Goal: Task Accomplishment & Management: Manage account settings

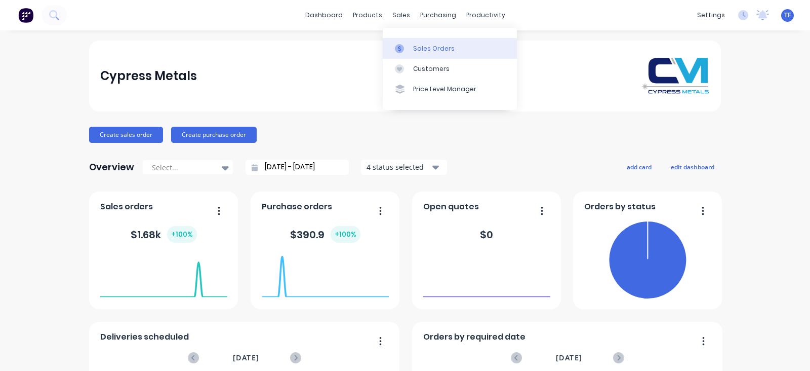
click at [408, 51] on div at bounding box center [402, 48] width 15 height 9
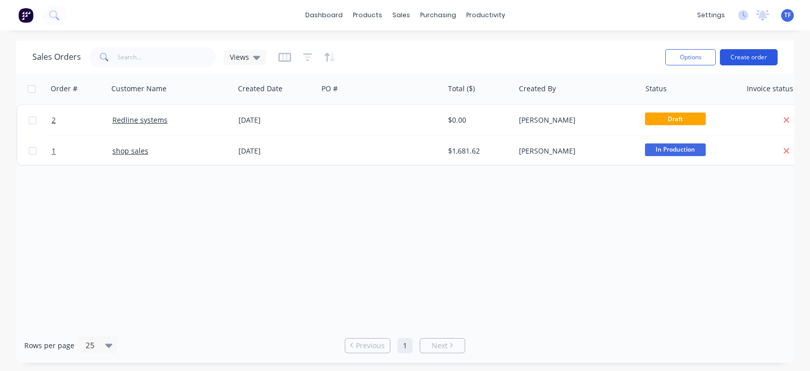
click at [749, 57] on button "Create order" at bounding box center [749, 57] width 58 height 16
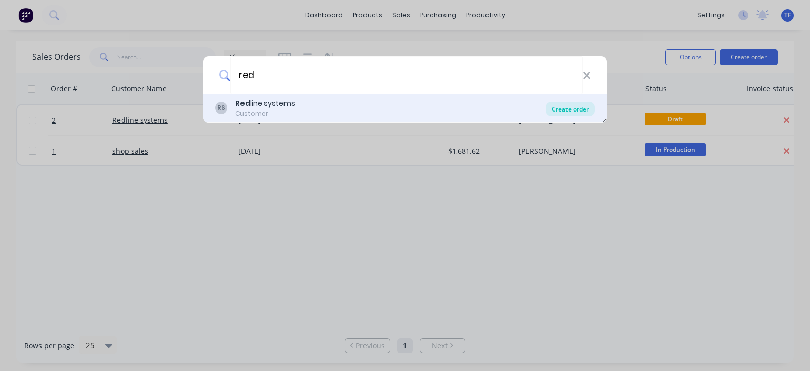
type input "red"
click at [569, 110] on div "Create order" at bounding box center [570, 109] width 49 height 14
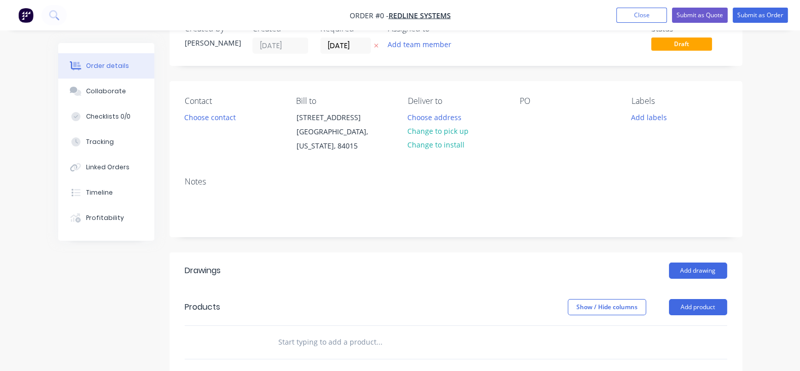
scroll to position [126, 0]
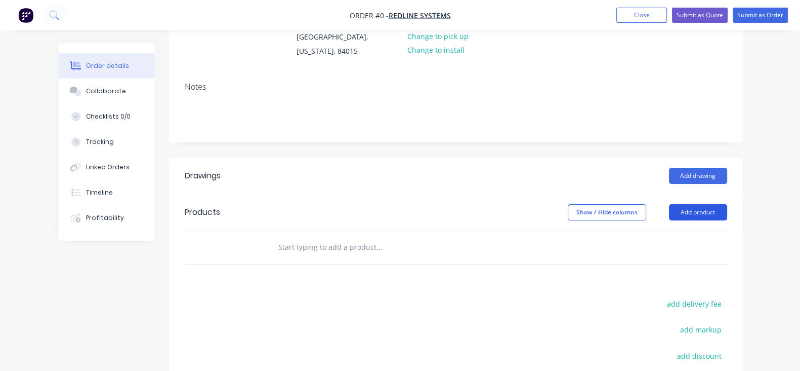
click at [728, 204] on button "Add product" at bounding box center [698, 212] width 58 height 16
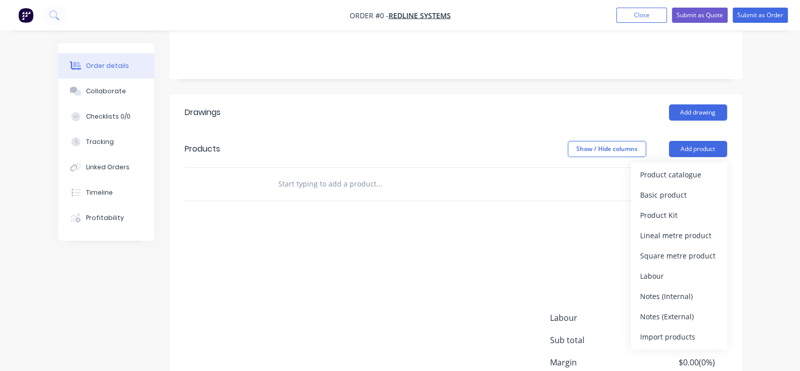
scroll to position [190, 0]
click at [718, 188] on div "Basic product" at bounding box center [679, 194] width 78 height 15
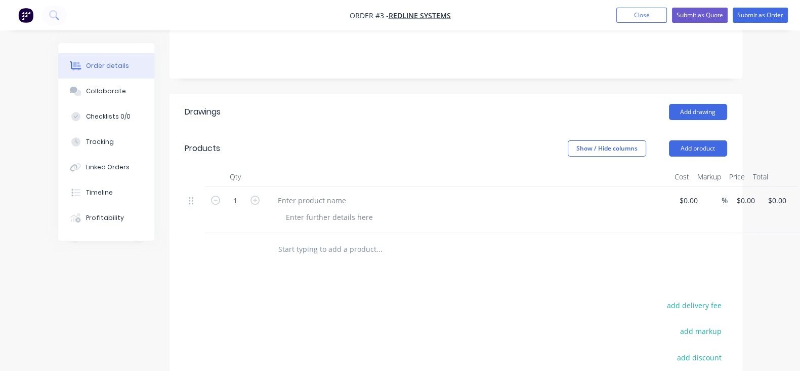
click at [792, 193] on button "button" at bounding box center [804, 202] width 24 height 18
click at [729, 282] on div "Delete" at bounding box center [768, 289] width 78 height 15
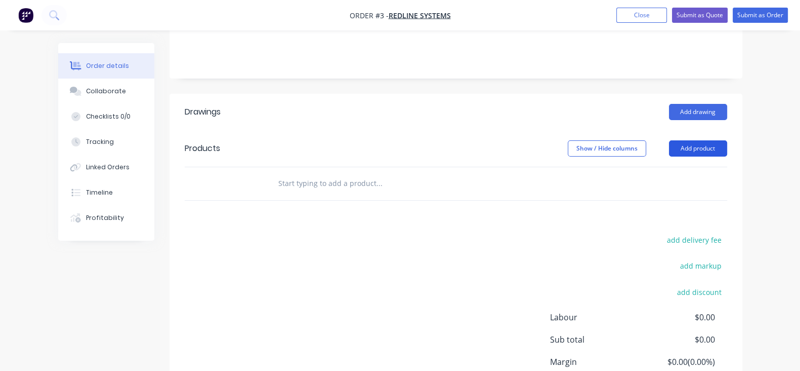
click at [728, 143] on button "Add product" at bounding box center [698, 148] width 58 height 16
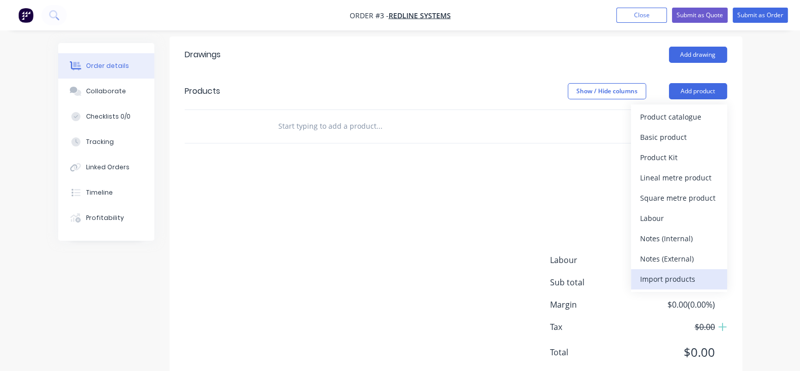
scroll to position [266, 0]
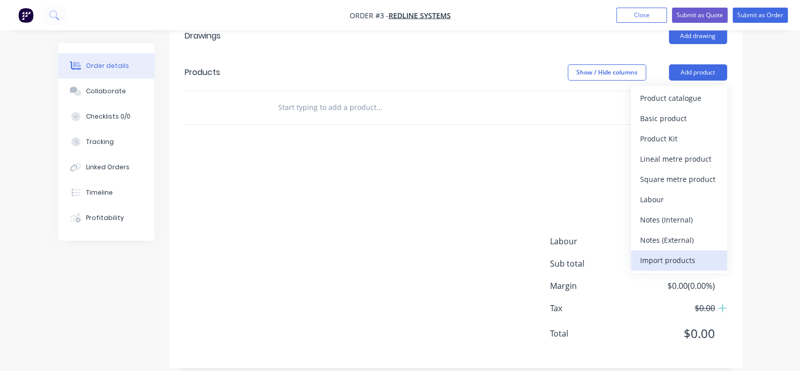
click at [718, 253] on div "Import products" at bounding box center [679, 260] width 78 height 15
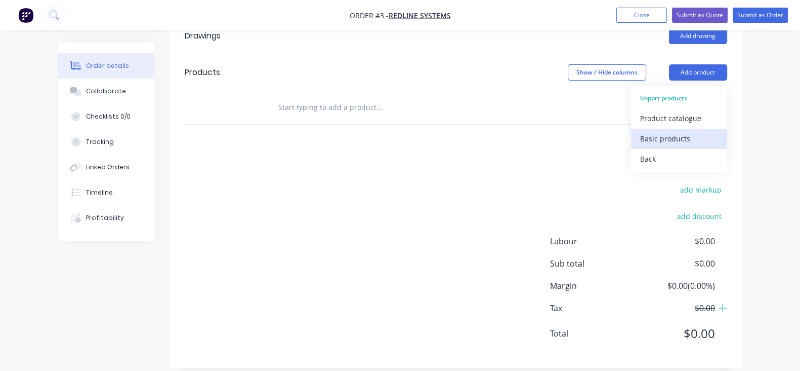
click at [713, 133] on div "Basic products" at bounding box center [679, 138] width 78 height 15
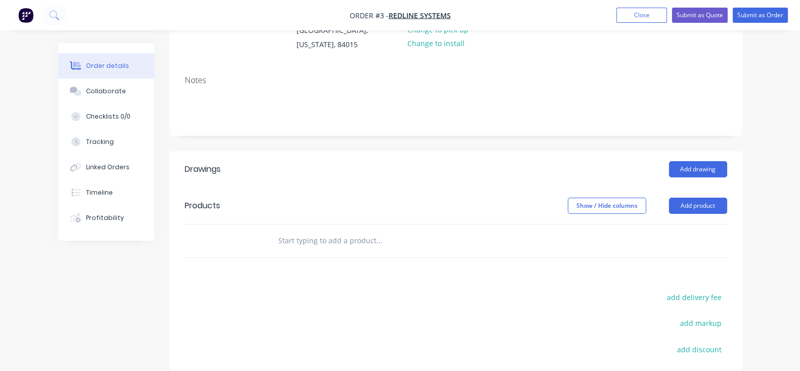
scroll to position [190, 0]
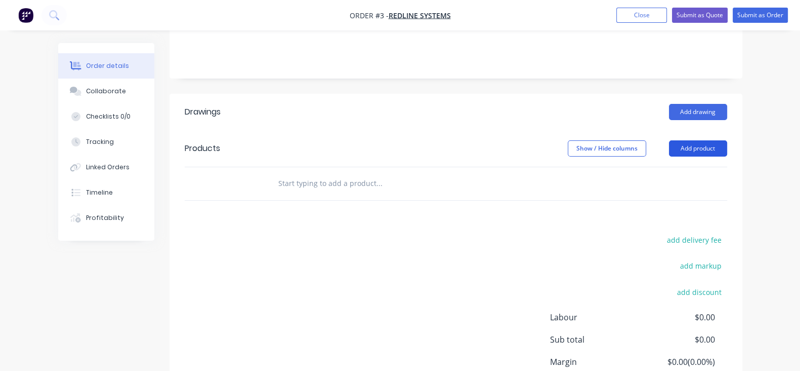
click at [728, 143] on button "Add product" at bounding box center [698, 148] width 58 height 16
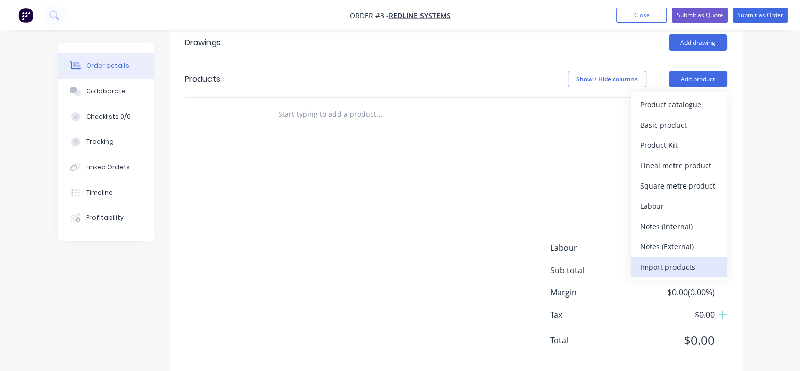
scroll to position [266, 0]
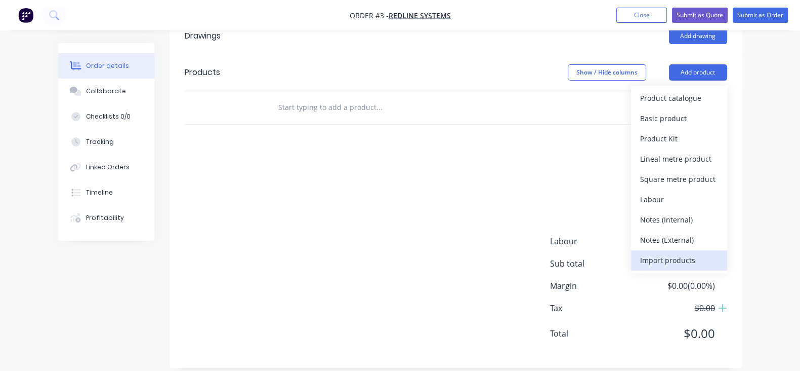
click at [718, 253] on div "Import products" at bounding box center [679, 260] width 78 height 15
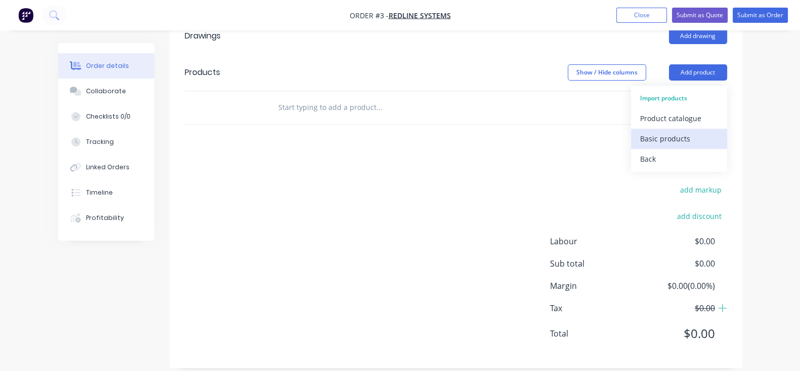
click at [716, 131] on div "Basic products" at bounding box center [679, 138] width 78 height 15
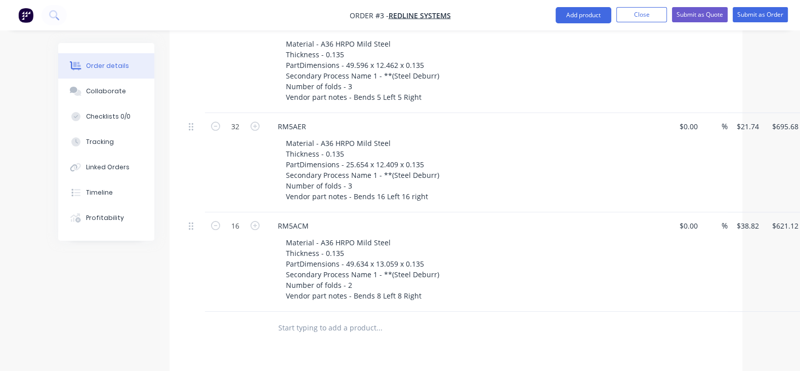
scroll to position [380, 0]
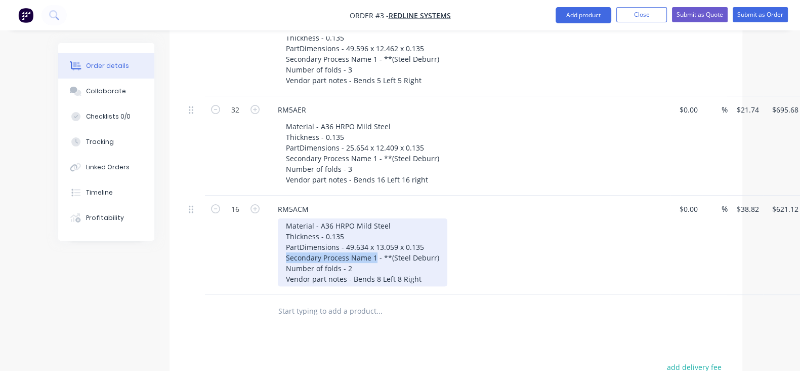
drag, startPoint x: 238, startPoint y: 244, endPoint x: 327, endPoint y: 247, distance: 88.6
click at [327, 247] on div "Material - A36 HRPO Mild Steel Thickness - 0.135 PartDimensions - 49.634 x 13.0…" at bounding box center [363, 252] width 170 height 68
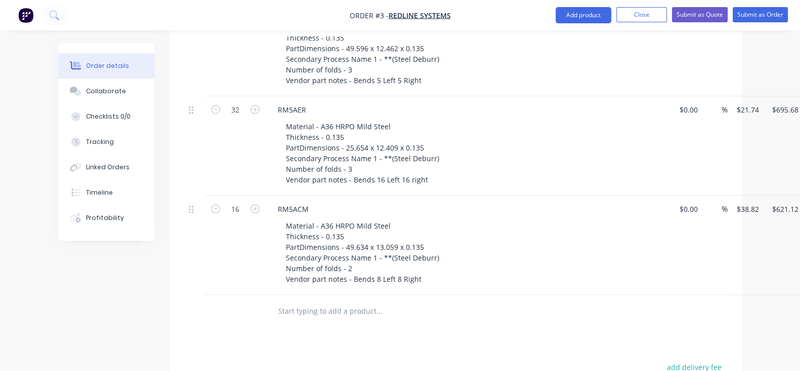
click at [399, 295] on div at bounding box center [448, 311] width 365 height 33
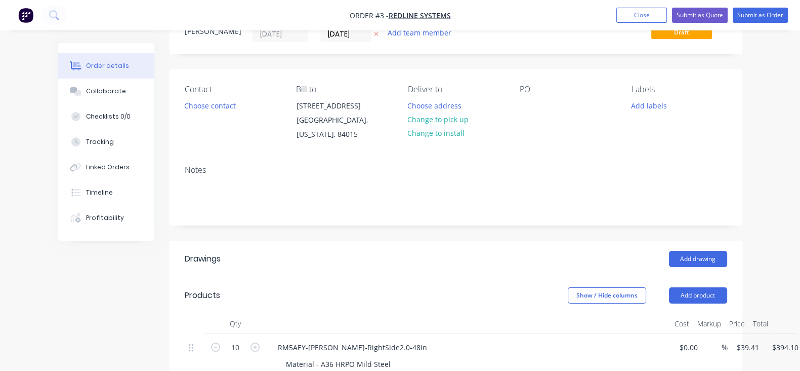
scroll to position [0, 0]
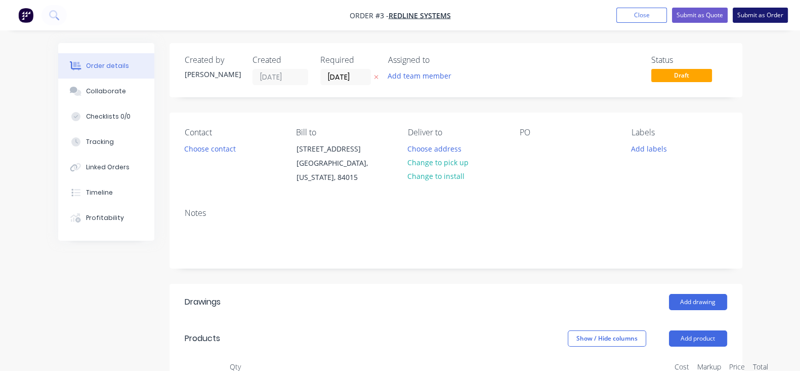
click at [741, 19] on button "Submit as Order" at bounding box center [760, 15] width 55 height 15
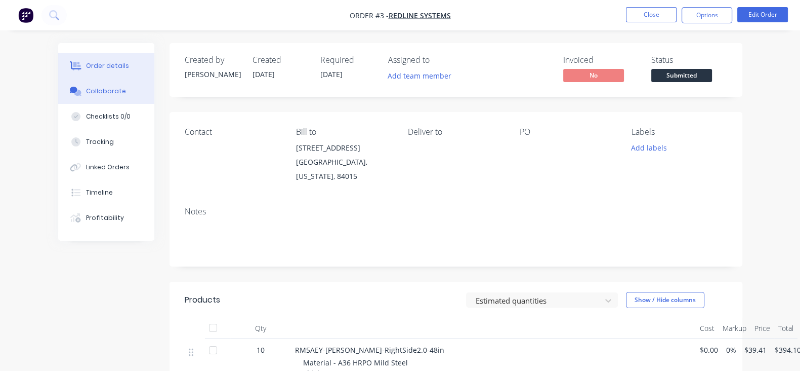
click at [75, 95] on button "Collaborate" at bounding box center [106, 90] width 96 height 25
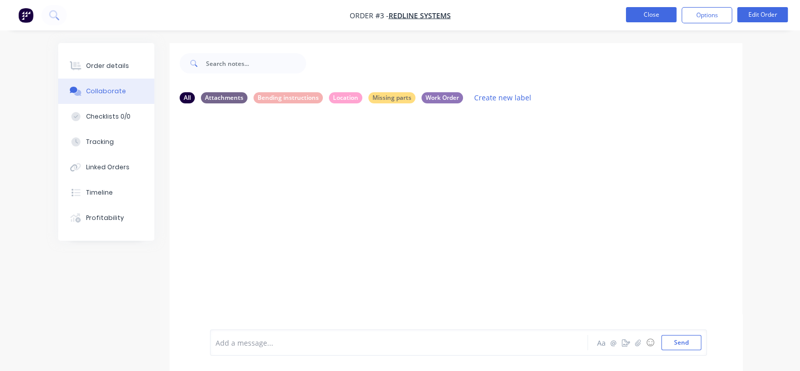
click at [652, 21] on button "Close" at bounding box center [651, 14] width 51 height 15
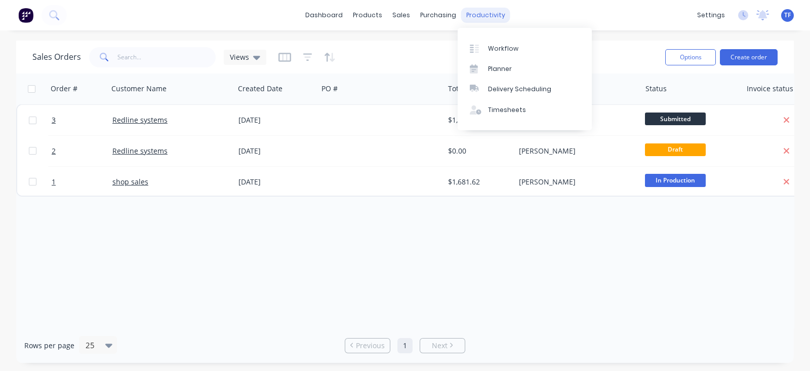
click at [475, 18] on div "productivity" at bounding box center [485, 15] width 49 height 15
click at [484, 48] on div at bounding box center [477, 48] width 15 height 9
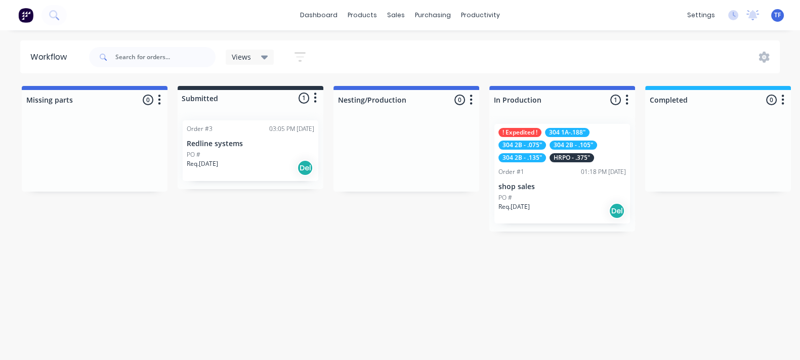
click at [266, 161] on div "Req. [DATE] Del" at bounding box center [251, 167] width 128 height 17
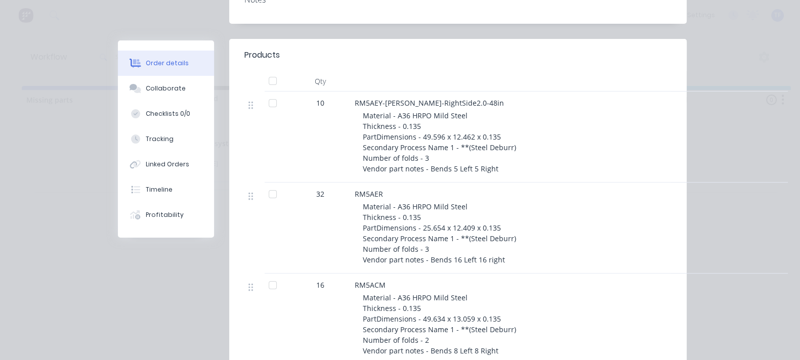
scroll to position [253, 0]
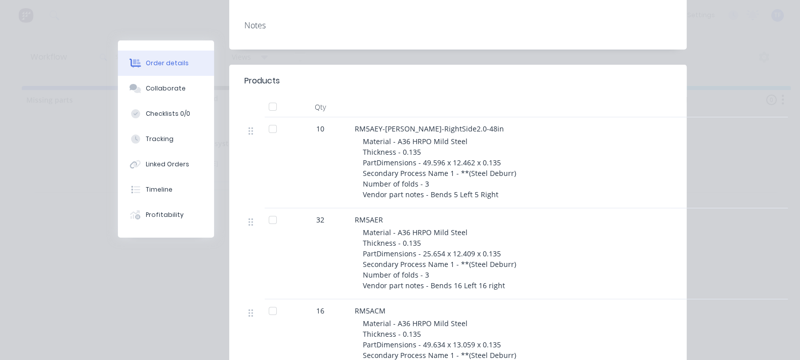
click at [263, 210] on div at bounding box center [273, 220] width 20 height 20
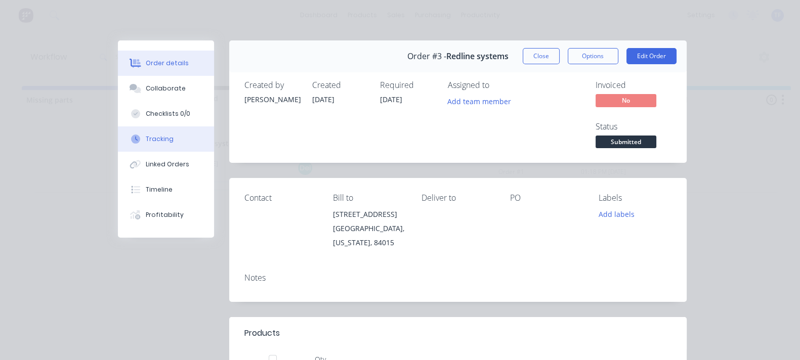
click at [118, 148] on button "Tracking" at bounding box center [166, 139] width 96 height 25
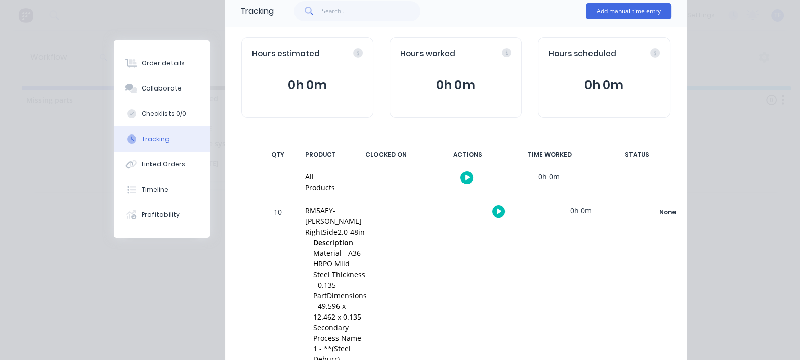
scroll to position [154, 0]
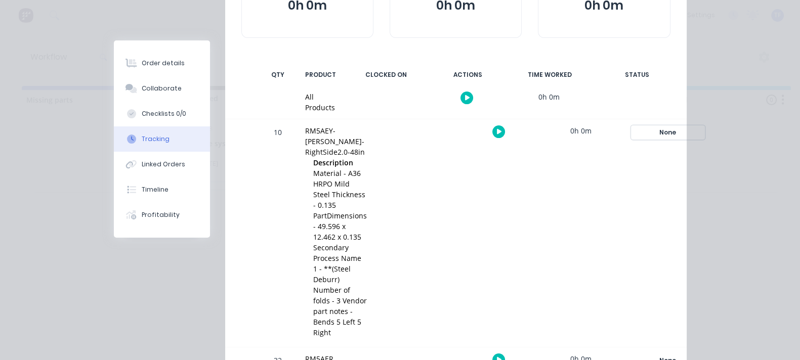
click at [705, 126] on div "None" at bounding box center [668, 132] width 73 height 13
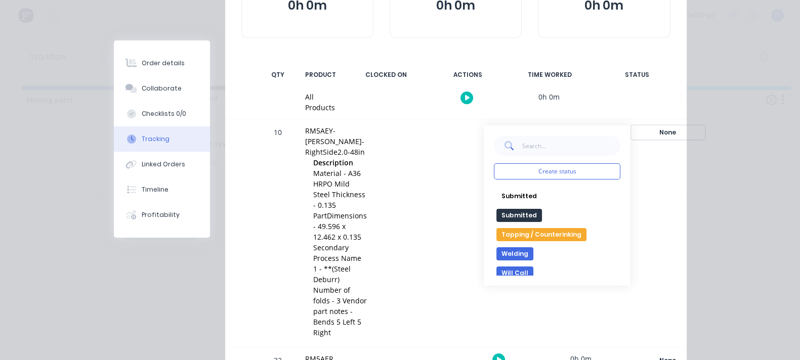
scroll to position [213, 0]
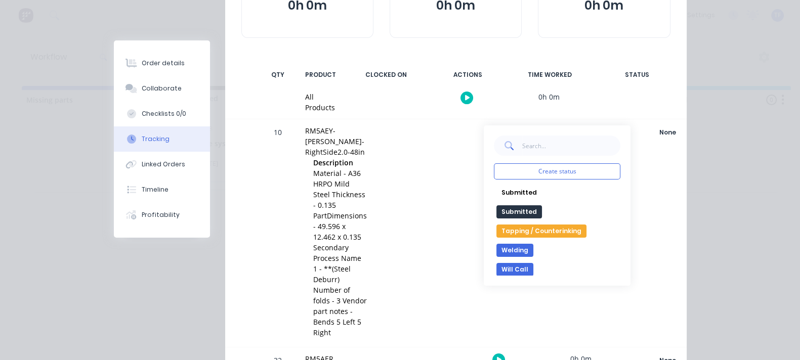
click at [455, 165] on div at bounding box center [417, 233] width 76 height 228
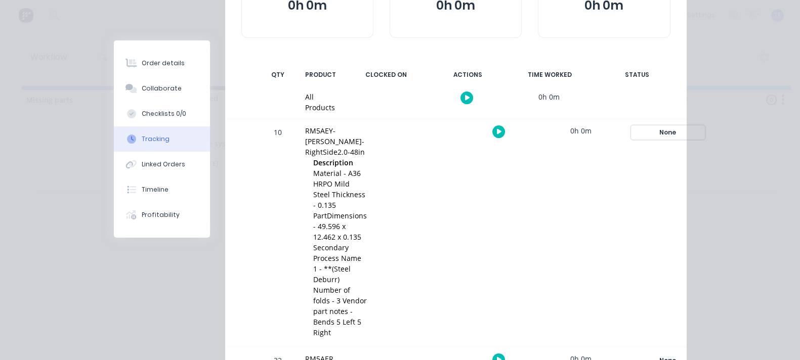
click at [705, 128] on div "None" at bounding box center [668, 132] width 73 height 13
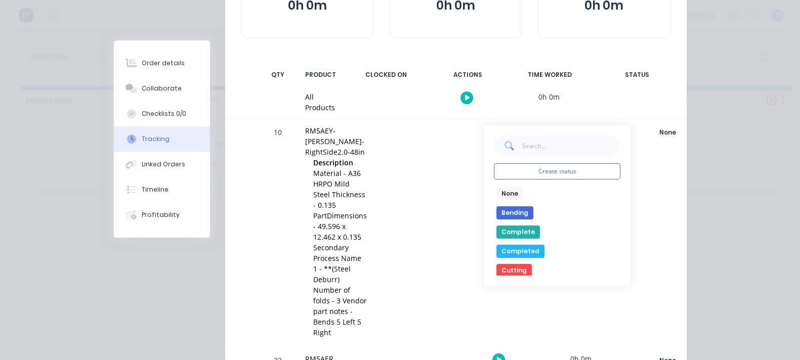
click at [540, 226] on button "Complete" at bounding box center [519, 232] width 44 height 13
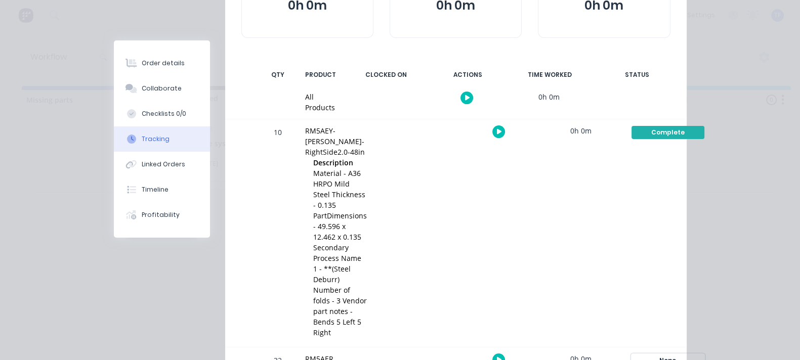
click at [705, 354] on div "None" at bounding box center [668, 360] width 73 height 13
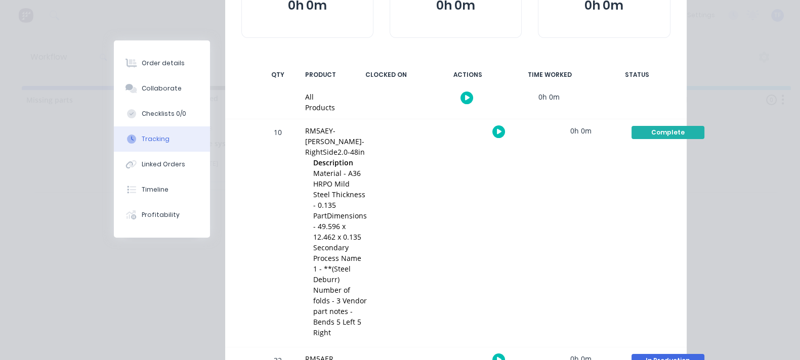
click at [705, 354] on div "In Production" at bounding box center [668, 360] width 73 height 13
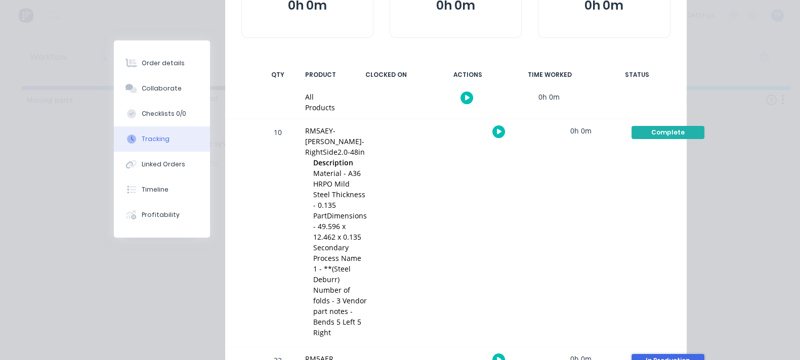
click at [705, 354] on div "In Production" at bounding box center [668, 360] width 73 height 13
click at [705, 126] on div "Complete" at bounding box center [668, 132] width 73 height 13
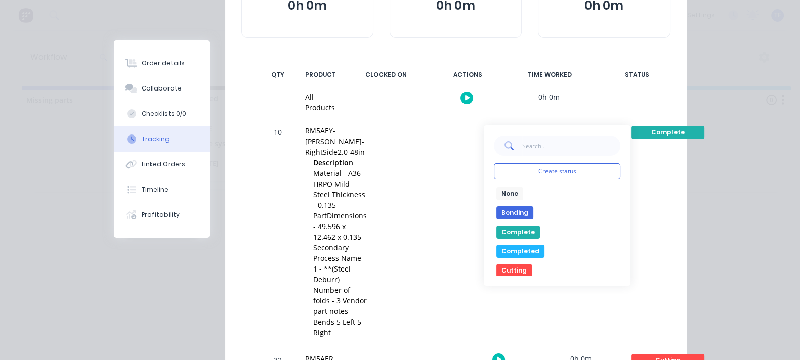
click at [532, 266] on button "Cutting" at bounding box center [514, 270] width 35 height 13
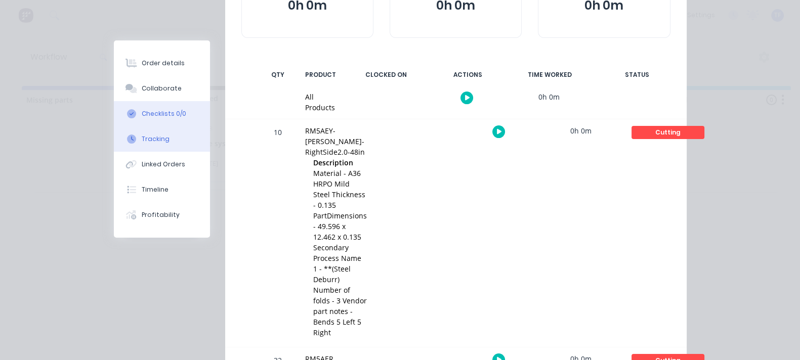
click at [114, 119] on button "Checklists 0/0" at bounding box center [162, 113] width 96 height 25
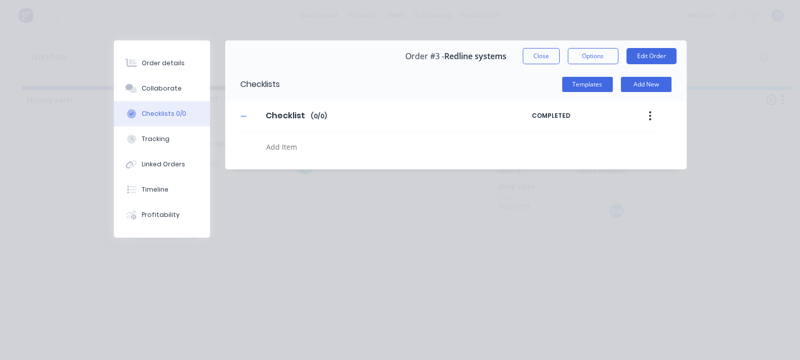
scroll to position [0, 0]
click at [114, 88] on button "Collaborate" at bounding box center [162, 88] width 96 height 25
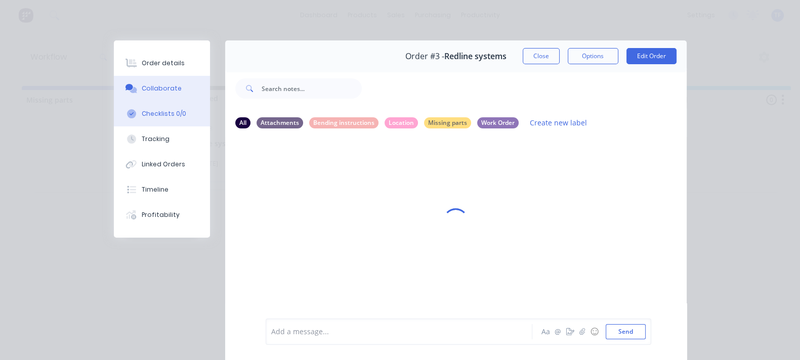
click at [114, 122] on button "Checklists 0/0" at bounding box center [162, 113] width 96 height 25
type textarea "x"
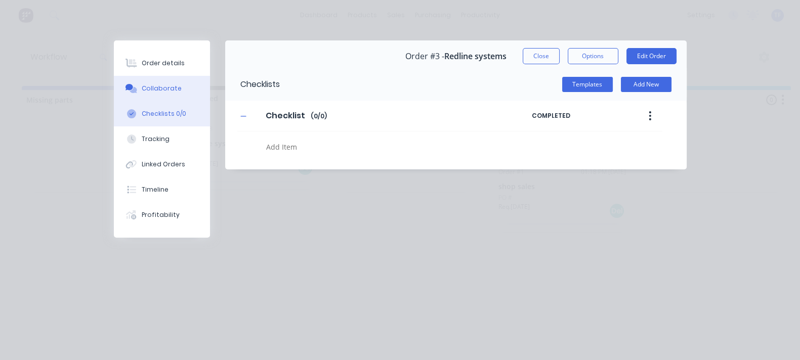
click at [114, 97] on button "Collaborate" at bounding box center [162, 88] width 96 height 25
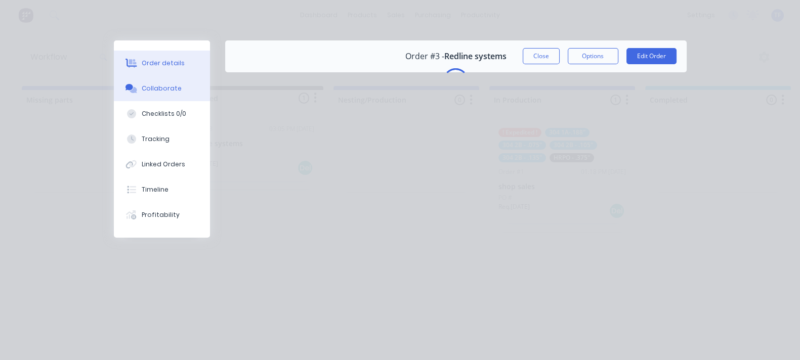
click at [142, 63] on div "Order details" at bounding box center [163, 63] width 43 height 9
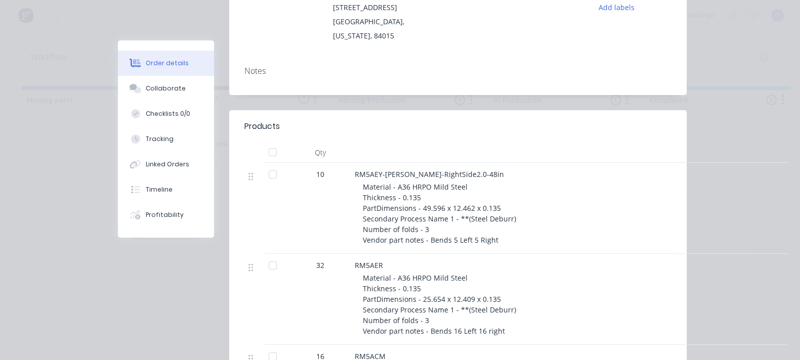
scroll to position [253, 0]
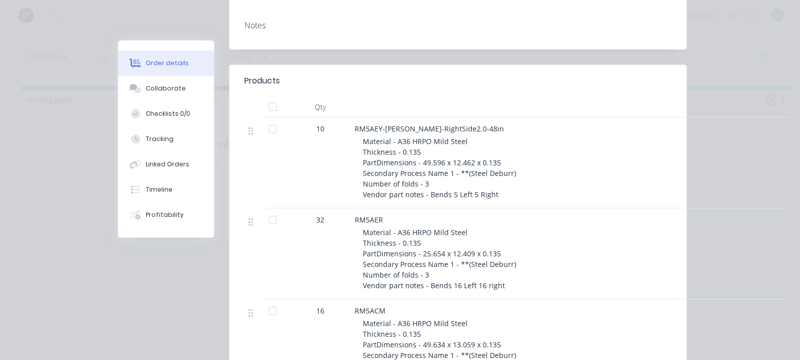
click at [118, 0] on div "Order #3 - Redline systems Close Options Edit Order Created by Tate Created 30/…" at bounding box center [402, 179] width 569 height 783
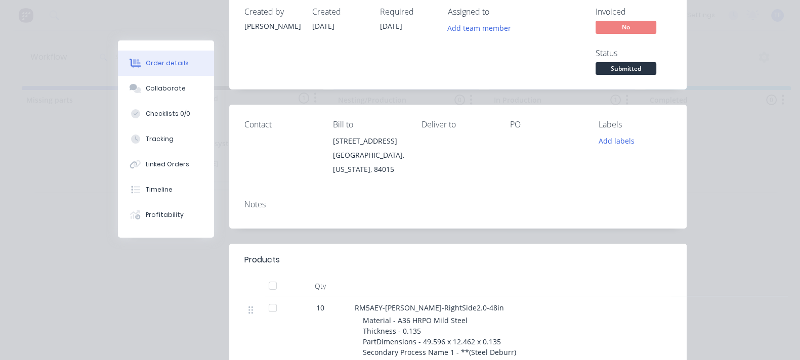
scroll to position [0, 0]
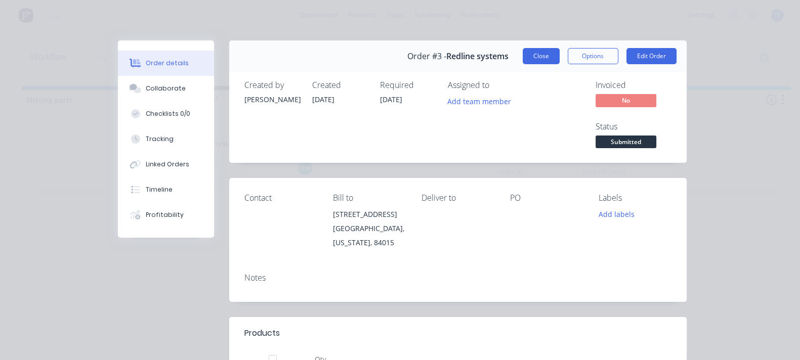
click at [560, 59] on button "Close" at bounding box center [541, 56] width 37 height 16
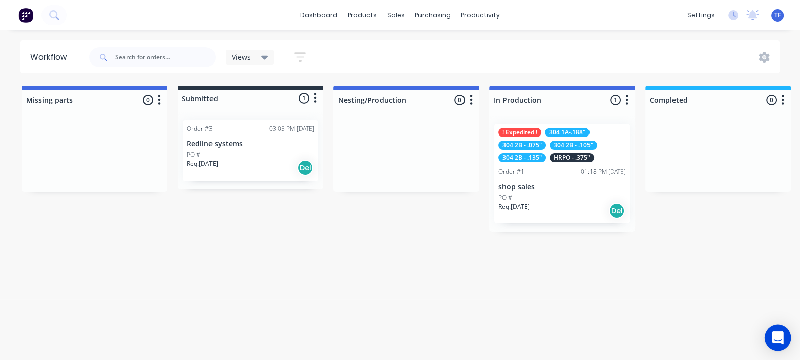
click at [782, 331] on div "Open Intercom Messenger" at bounding box center [778, 338] width 27 height 27
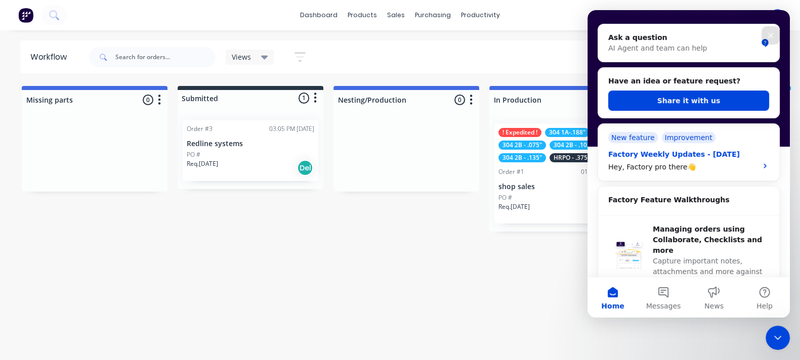
scroll to position [126, 0]
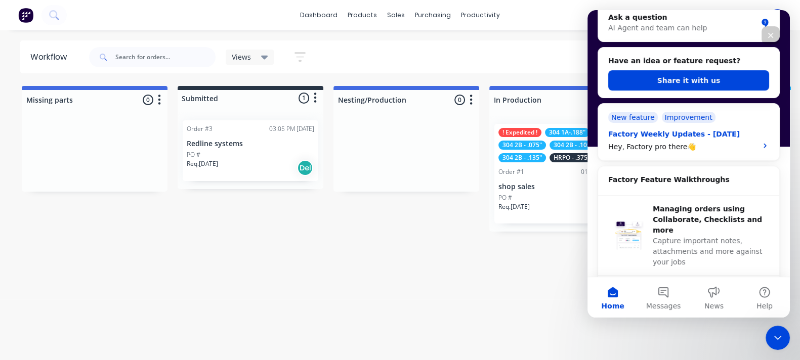
click at [628, 119] on div "New feature" at bounding box center [634, 117] width 50 height 11
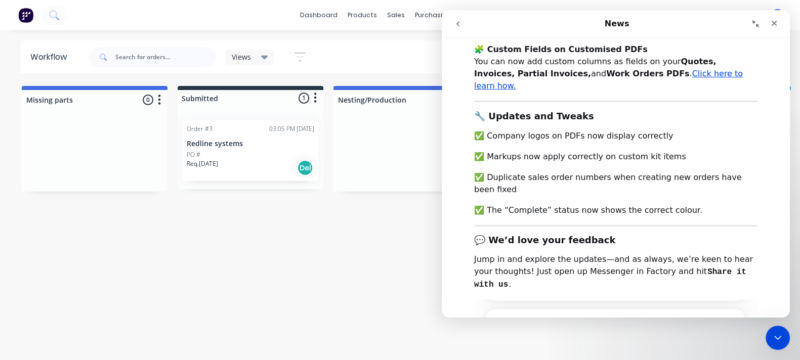
scroll to position [0, 0]
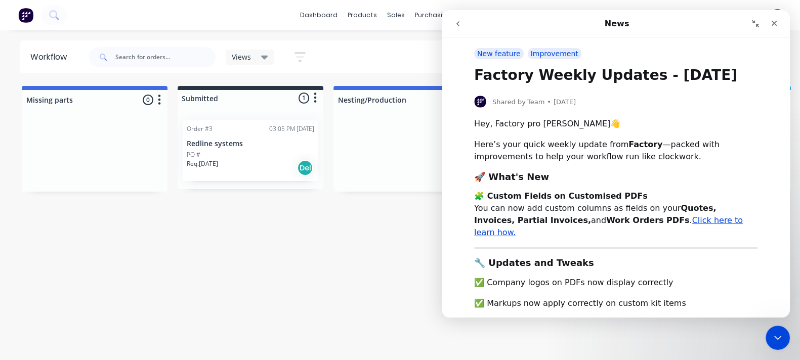
click at [451, 27] on button "go back" at bounding box center [458, 23] width 19 height 19
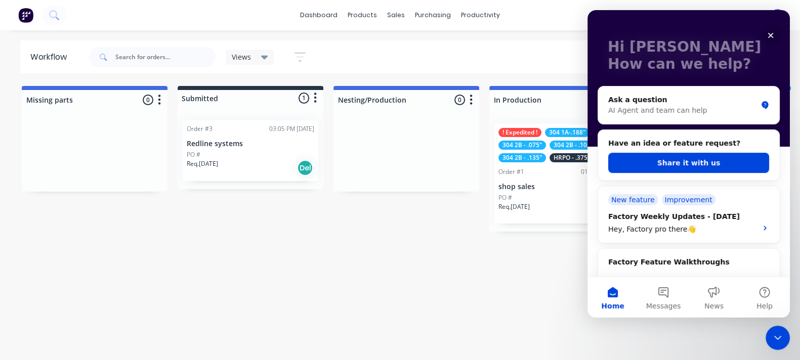
scroll to position [63, 0]
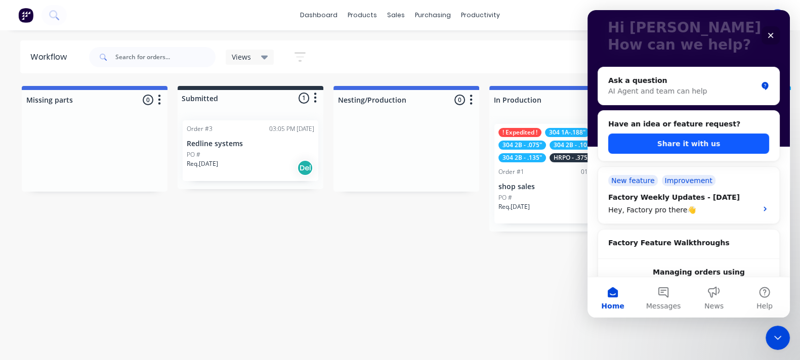
click at [707, 144] on button "Share it with us" at bounding box center [689, 144] width 161 height 20
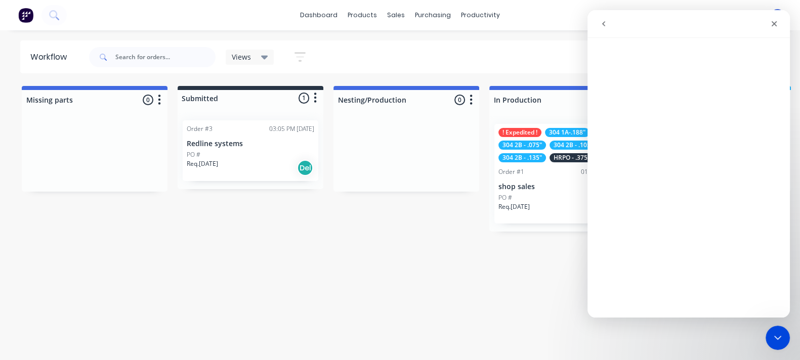
scroll to position [0, 0]
click at [602, 26] on icon "go back" at bounding box center [604, 24] width 8 height 8
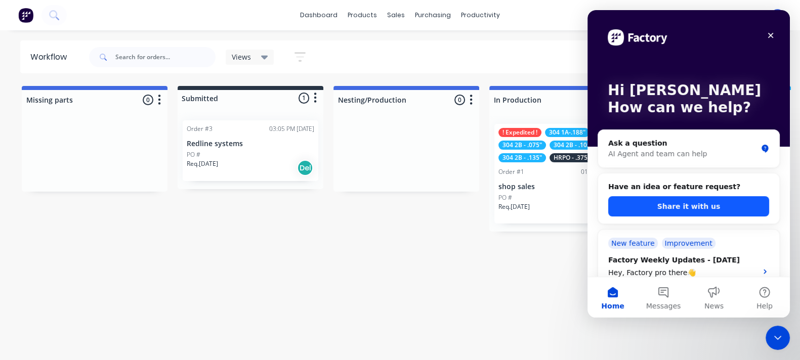
click at [671, 208] on button "Share it with us" at bounding box center [689, 206] width 161 height 20
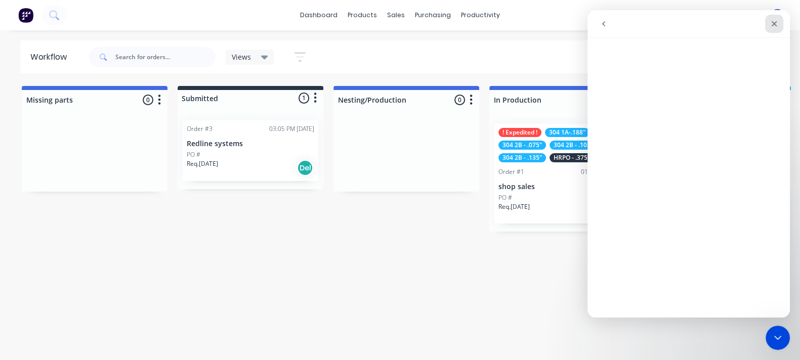
click at [774, 24] on icon "Close" at bounding box center [775, 24] width 6 height 6
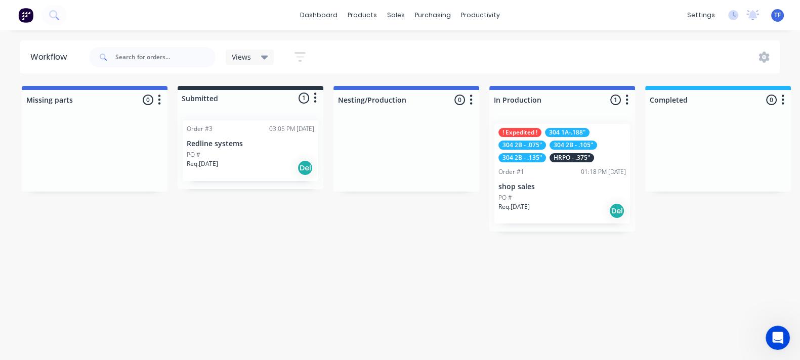
click at [257, 162] on div "Req. [DATE] Del" at bounding box center [251, 167] width 128 height 17
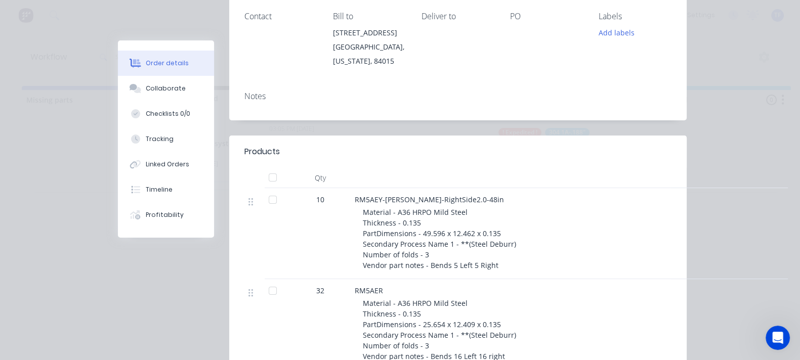
scroll to position [190, 0]
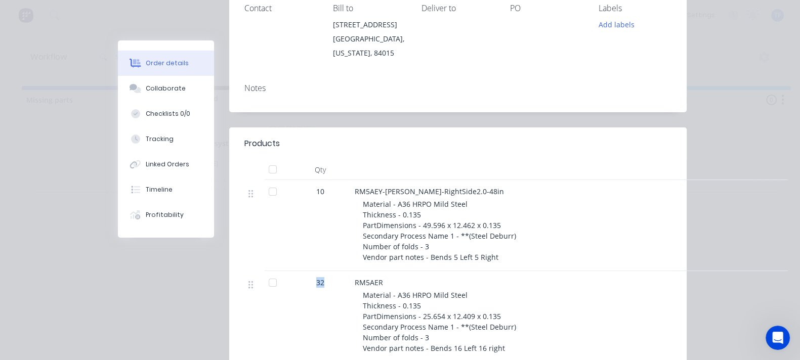
drag, startPoint x: 220, startPoint y: 228, endPoint x: 235, endPoint y: 235, distance: 16.6
click at [294, 277] on div "32" at bounding box center [320, 282] width 53 height 11
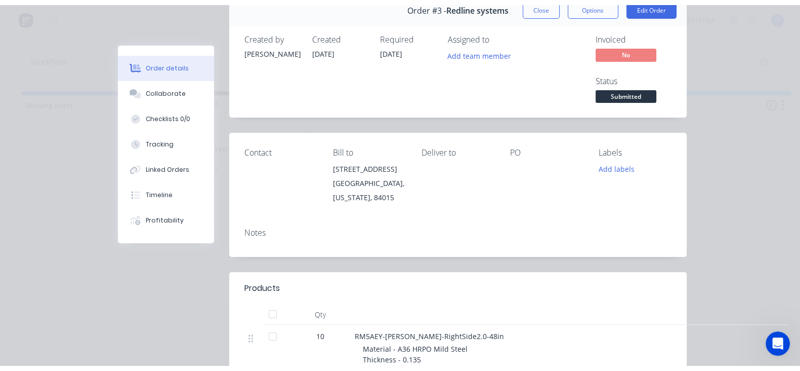
scroll to position [0, 0]
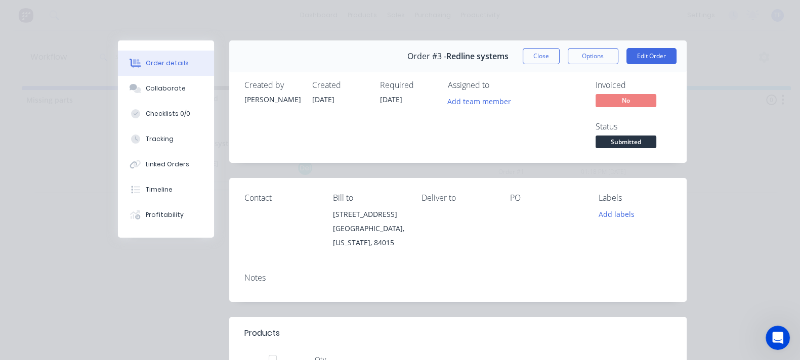
click at [560, 51] on button "Close" at bounding box center [541, 56] width 37 height 16
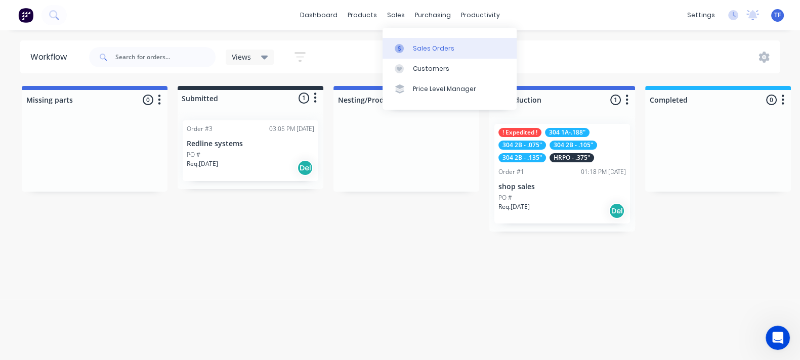
click at [401, 53] on icon at bounding box center [399, 48] width 9 height 9
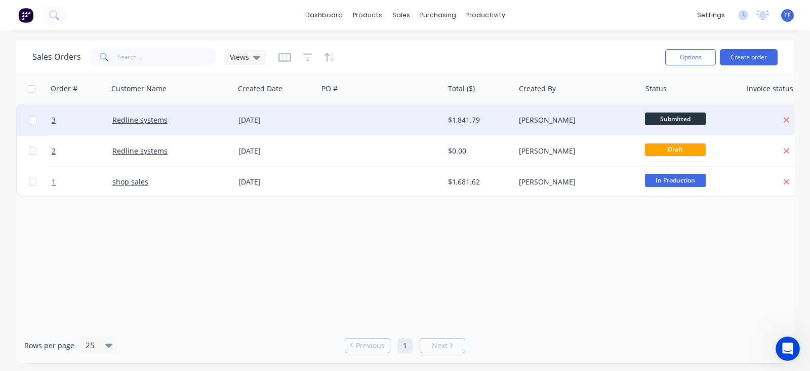
click at [351, 124] on div at bounding box center [381, 120] width 126 height 30
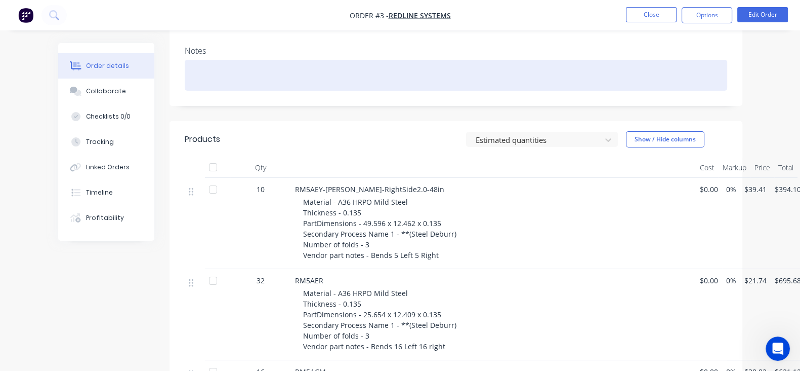
scroll to position [190, 0]
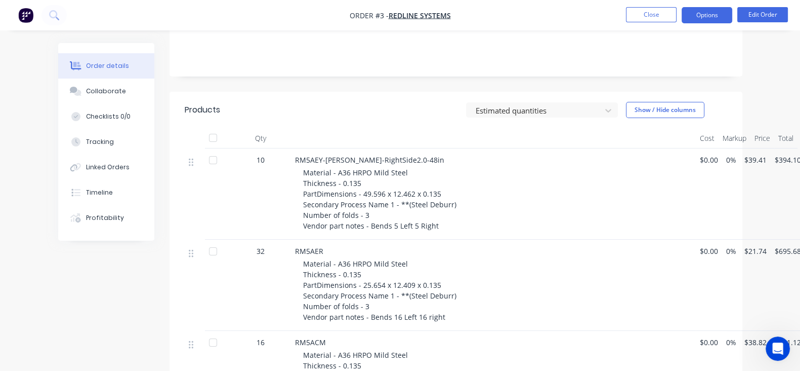
click at [692, 19] on button "Options" at bounding box center [707, 15] width 51 height 16
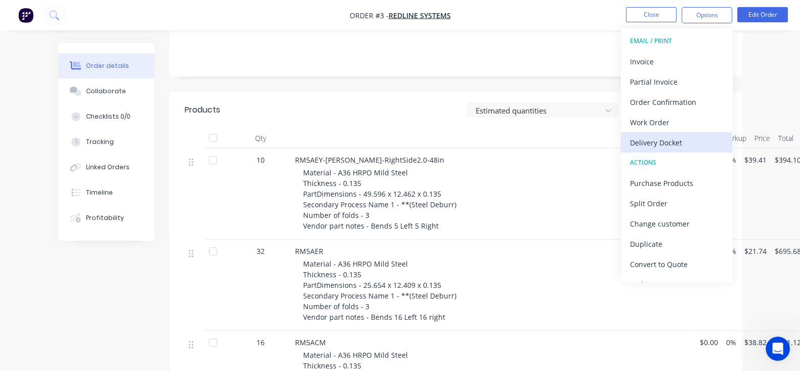
click at [664, 137] on div "Delivery Docket" at bounding box center [676, 142] width 93 height 15
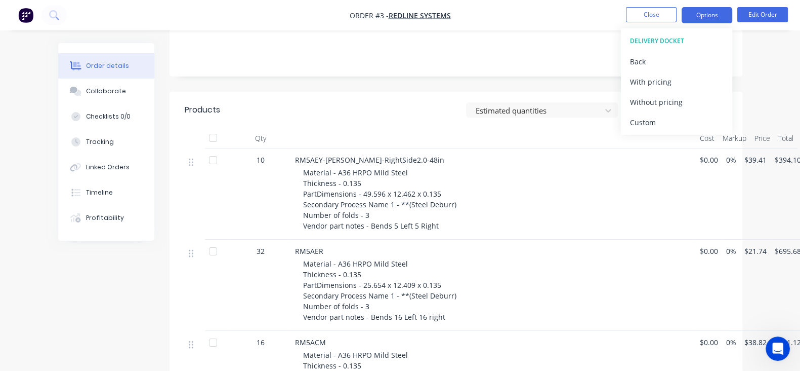
click at [706, 17] on button "Options" at bounding box center [707, 15] width 51 height 16
click at [705, 20] on button "Options" at bounding box center [707, 15] width 51 height 16
click at [656, 116] on div "Custom" at bounding box center [676, 122] width 93 height 15
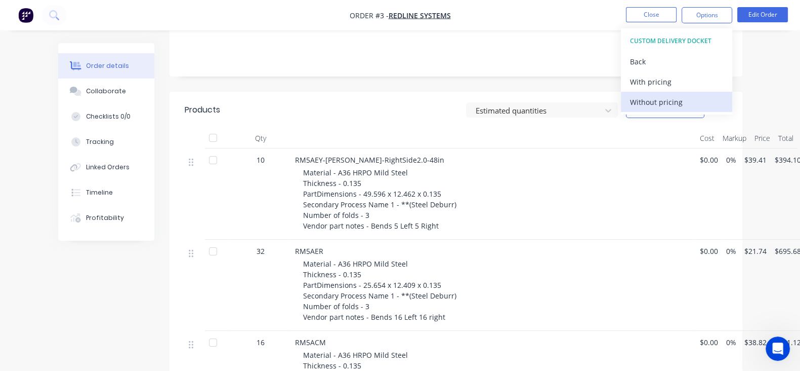
click at [648, 100] on div "Without pricing" at bounding box center [676, 102] width 93 height 15
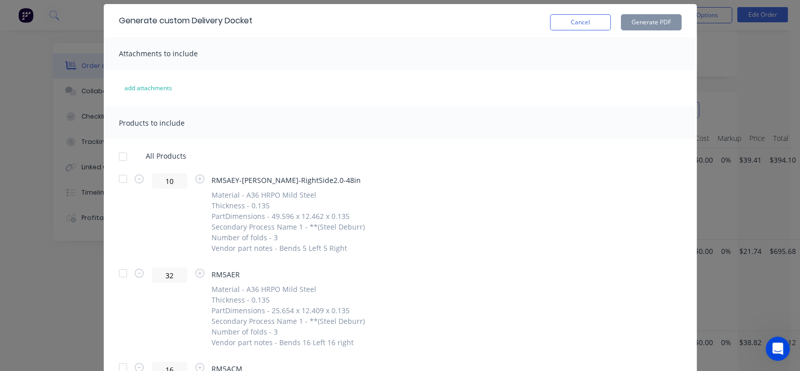
scroll to position [63, 0]
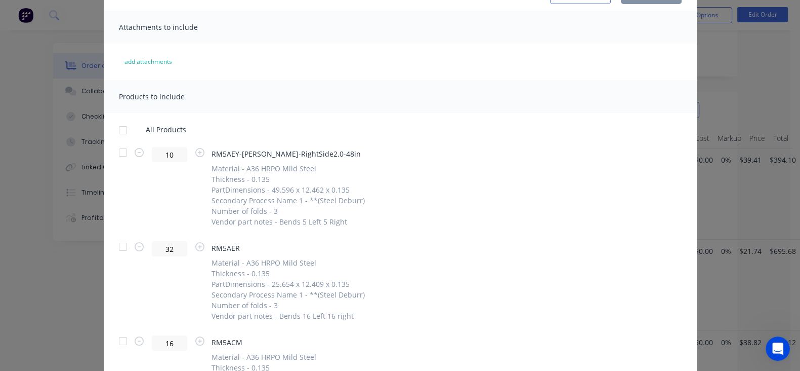
click at [113, 153] on div at bounding box center [123, 152] width 20 height 20
click at [135, 152] on icon "button" at bounding box center [139, 152] width 9 height 9
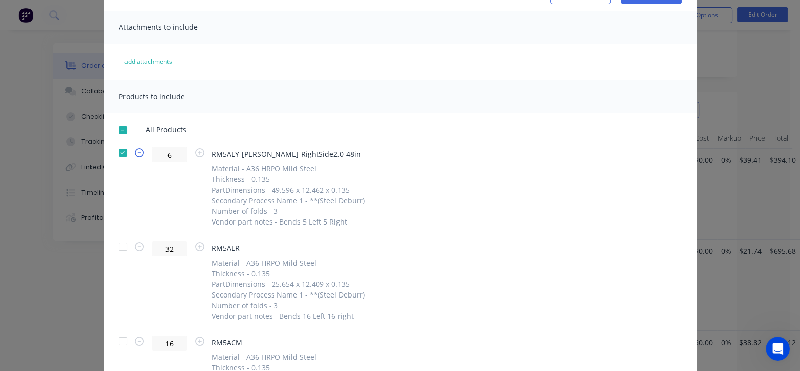
click at [135, 152] on icon "button" at bounding box center [139, 152] width 9 height 9
type input "5"
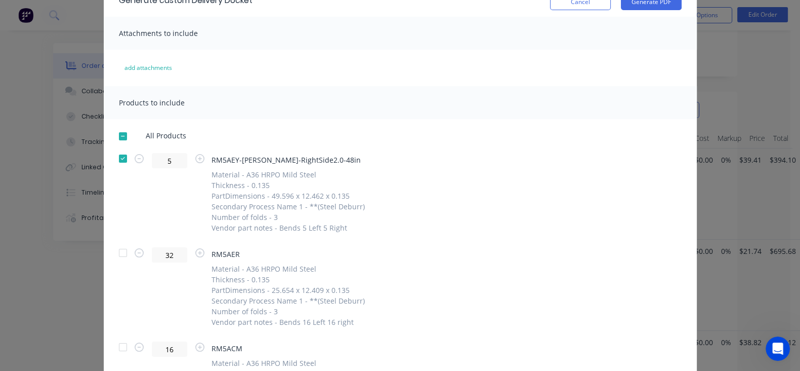
scroll to position [0, 0]
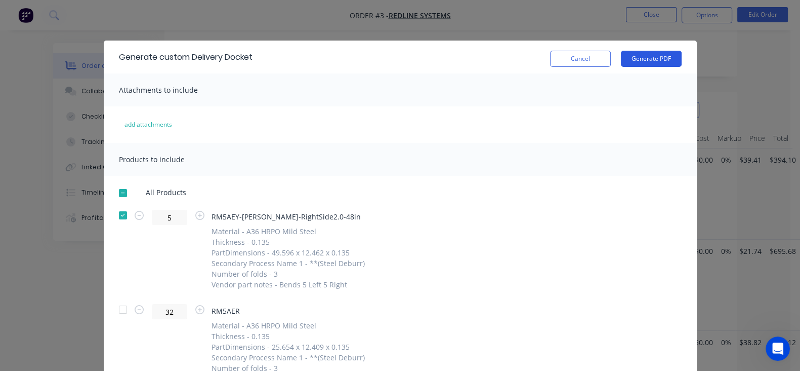
click at [682, 62] on button "Generate PDF" at bounding box center [651, 59] width 61 height 16
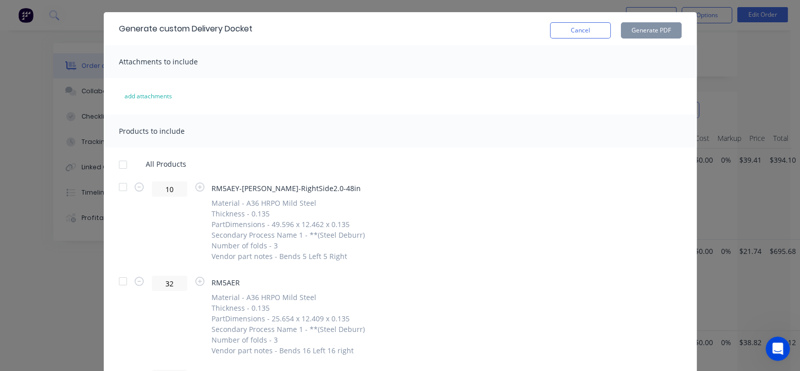
scroll to position [25, 0]
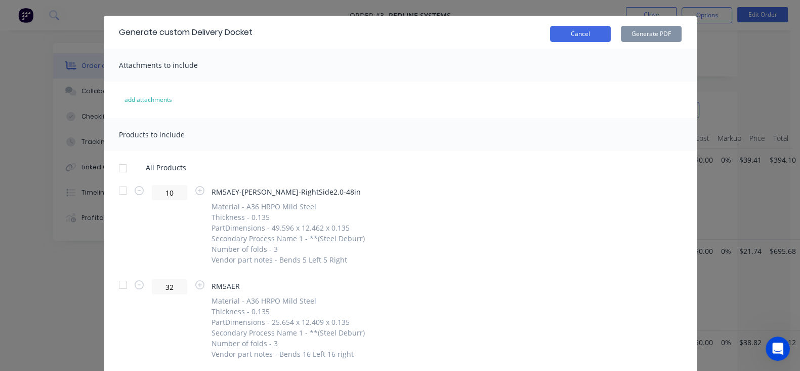
click at [611, 35] on button "Cancel" at bounding box center [580, 34] width 61 height 16
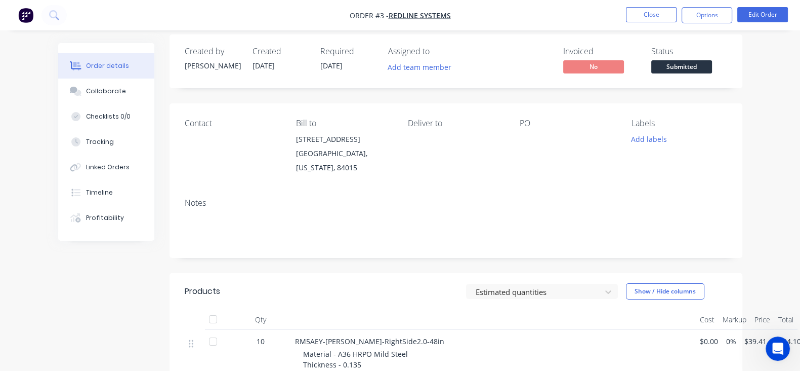
scroll to position [0, 0]
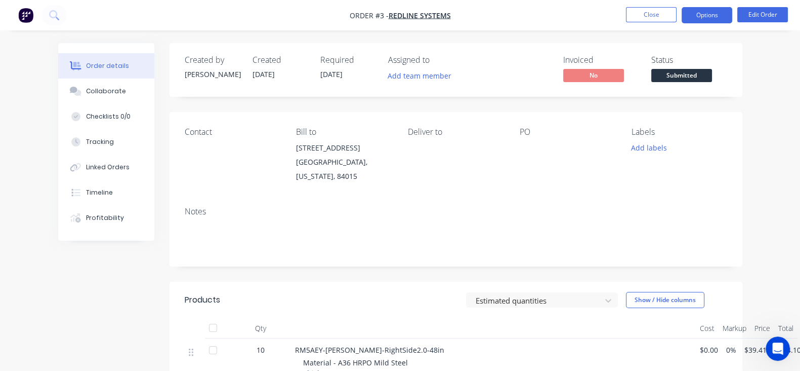
click at [702, 19] on button "Options" at bounding box center [707, 15] width 51 height 16
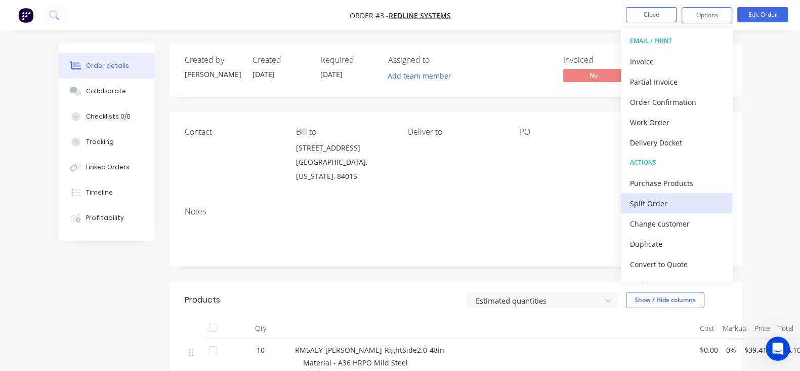
click at [676, 204] on div "Split Order" at bounding box center [676, 203] width 93 height 15
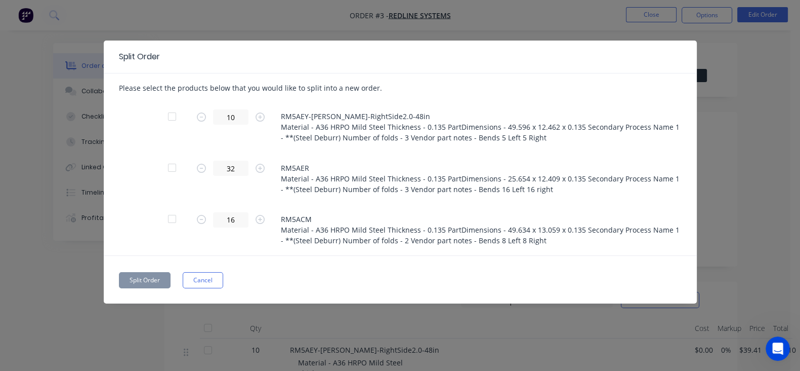
click at [162, 115] on div at bounding box center [172, 116] width 20 height 20
click at [197, 114] on icon "button" at bounding box center [201, 116] width 9 height 9
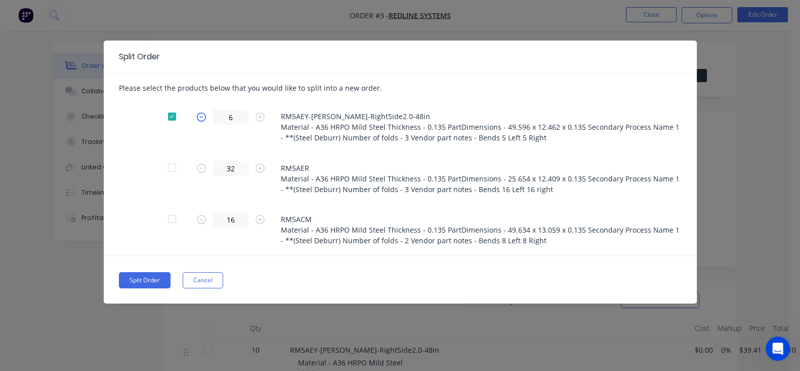
click at [197, 114] on icon "button" at bounding box center [201, 116] width 9 height 9
type input "5"
click at [119, 277] on button "Split Order" at bounding box center [145, 280] width 52 height 16
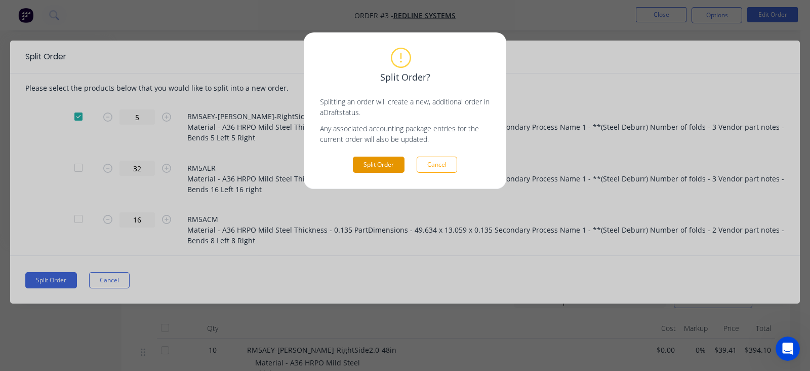
click at [376, 170] on button "Split Order" at bounding box center [379, 164] width 52 height 16
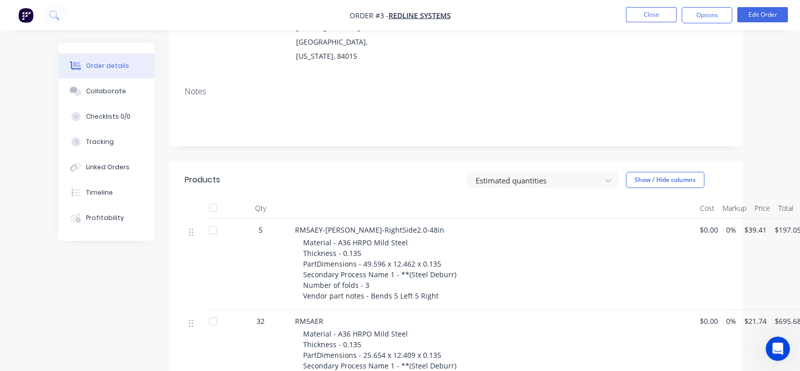
scroll to position [63, 0]
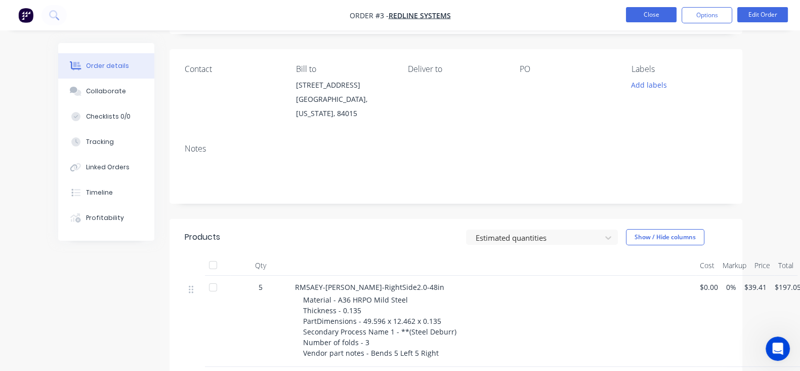
click at [655, 20] on button "Close" at bounding box center [651, 14] width 51 height 15
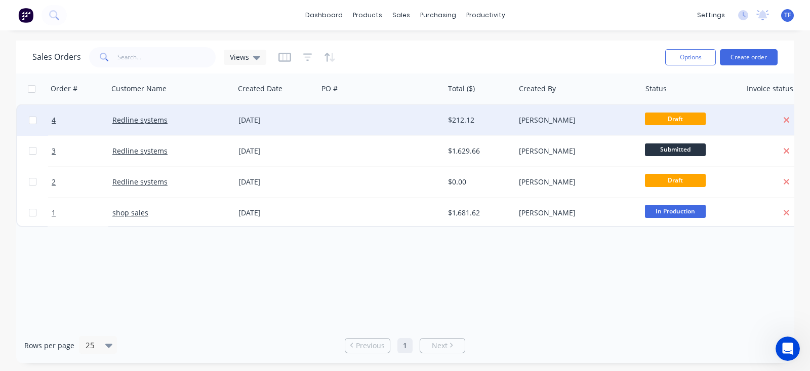
click at [206, 123] on div "Redline systems" at bounding box center [168, 120] width 112 height 10
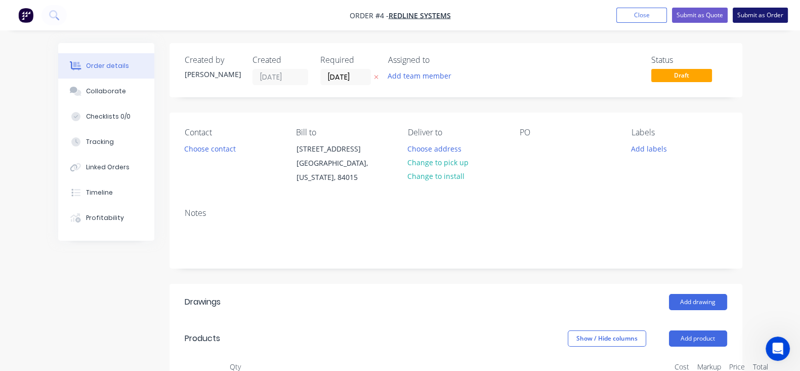
click at [767, 21] on button "Submit as Order" at bounding box center [760, 15] width 55 height 15
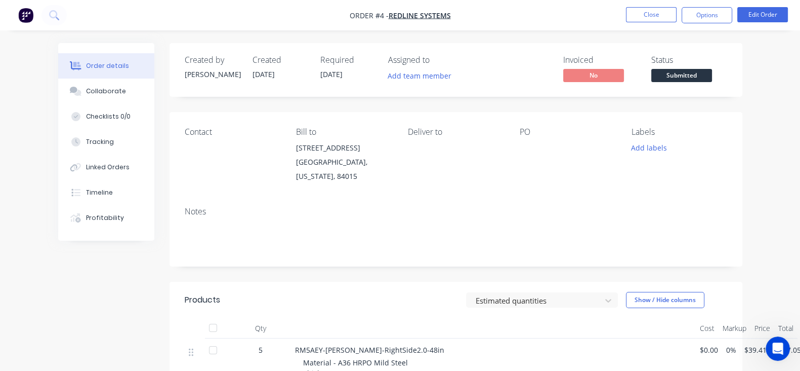
scroll to position [63, 0]
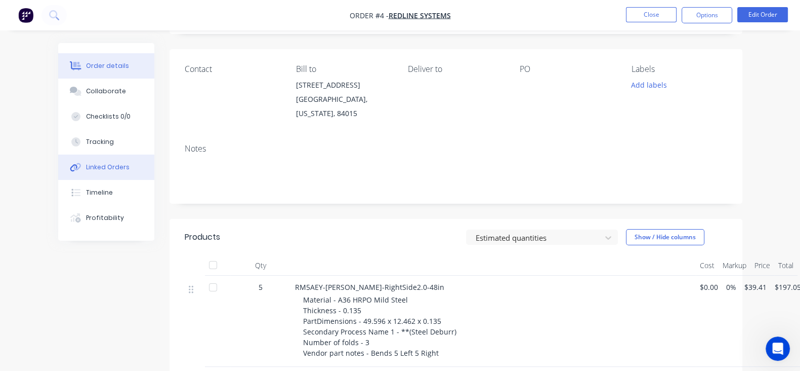
click at [86, 170] on div "Linked Orders" at bounding box center [108, 167] width 44 height 9
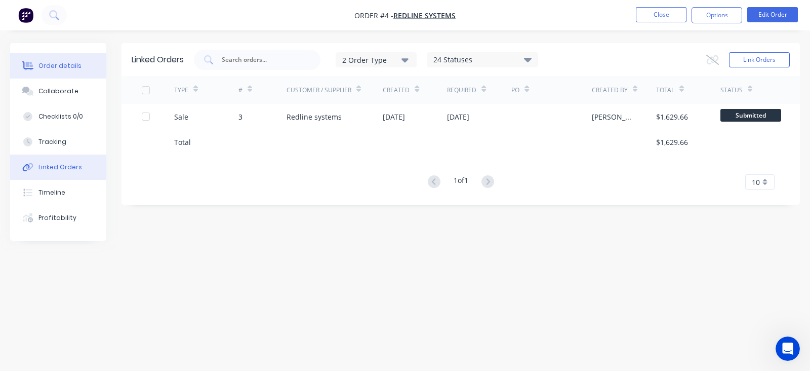
click at [94, 69] on button "Order details" at bounding box center [58, 65] width 96 height 25
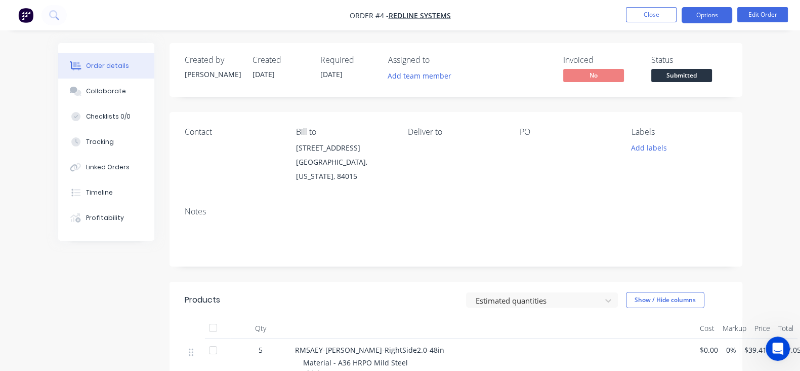
click at [722, 19] on button "Options" at bounding box center [707, 15] width 51 height 16
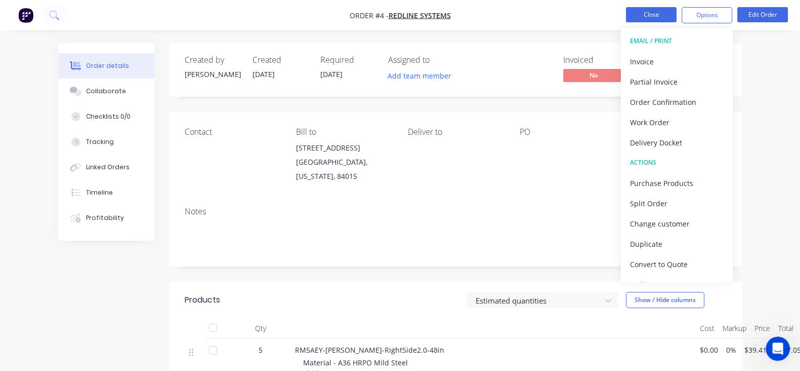
click at [653, 20] on button "Close" at bounding box center [651, 14] width 51 height 15
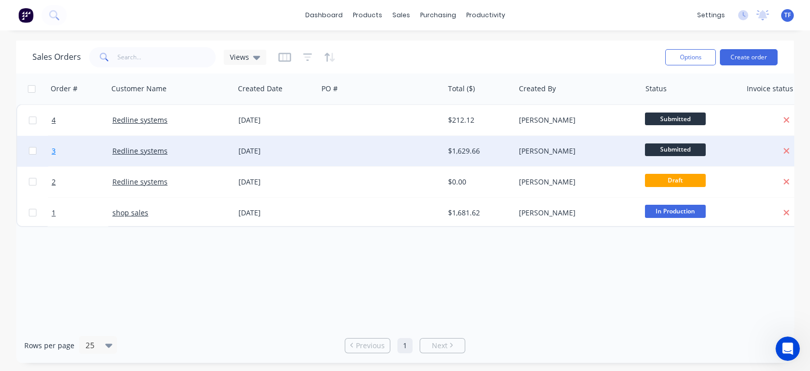
click at [78, 152] on link "3" at bounding box center [82, 151] width 61 height 30
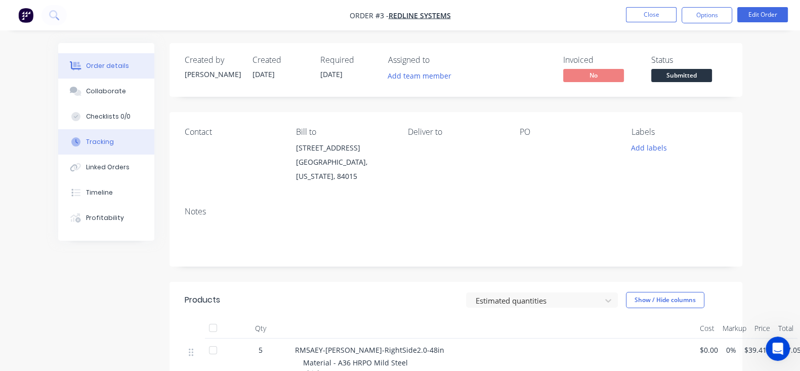
click at [60, 148] on button "Tracking" at bounding box center [106, 141] width 96 height 25
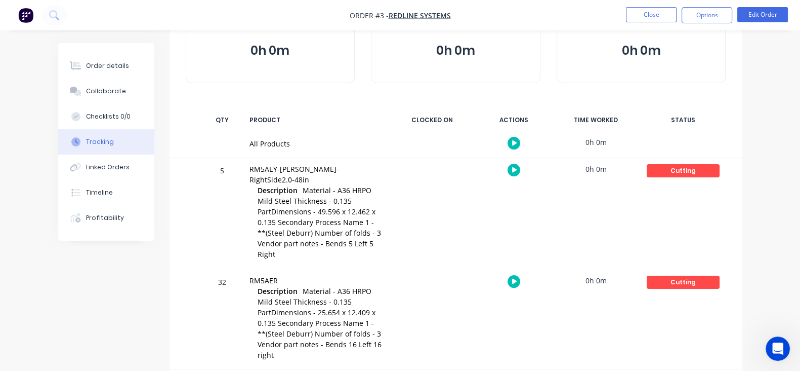
scroll to position [87, 0]
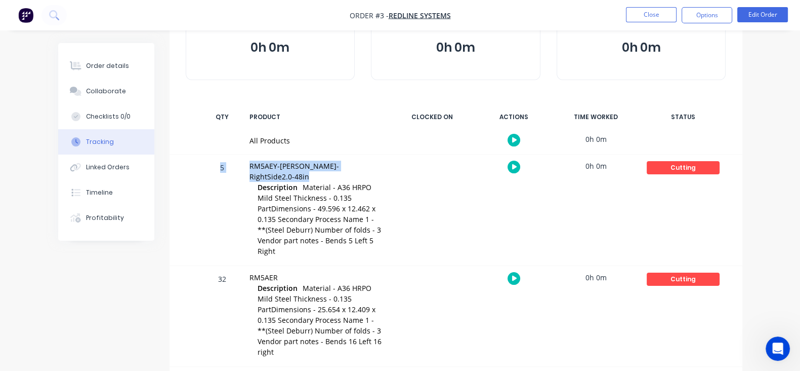
drag, startPoint x: 170, startPoint y: 168, endPoint x: 205, endPoint y: 171, distance: 35.0
click at [205, 171] on div "5 RM5AEY-[PERSON_NAME]-RightSide2.0-48in Description Material - A36 HRPO Mild S…" at bounding box center [456, 209] width 573 height 111
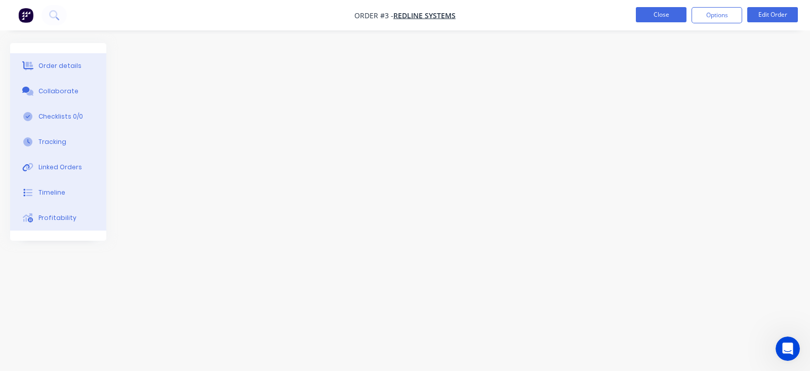
click at [646, 19] on button "Close" at bounding box center [661, 14] width 51 height 15
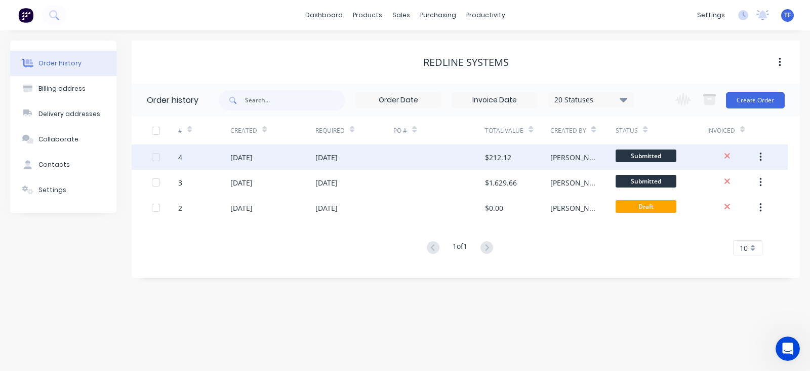
click at [240, 157] on div "[DATE]" at bounding box center [241, 157] width 22 height 11
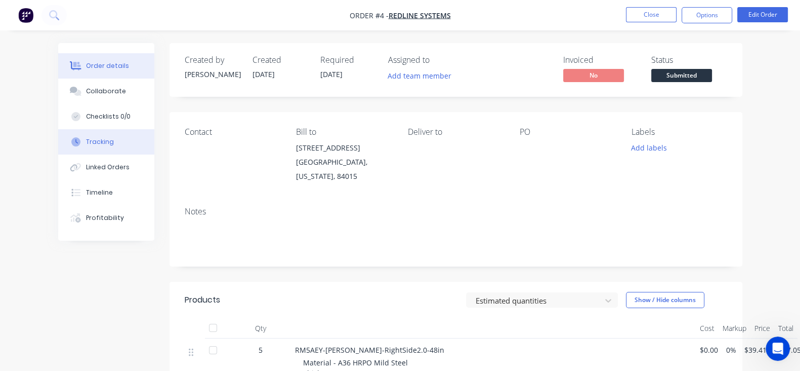
click at [86, 144] on div "Tracking" at bounding box center [100, 141] width 28 height 9
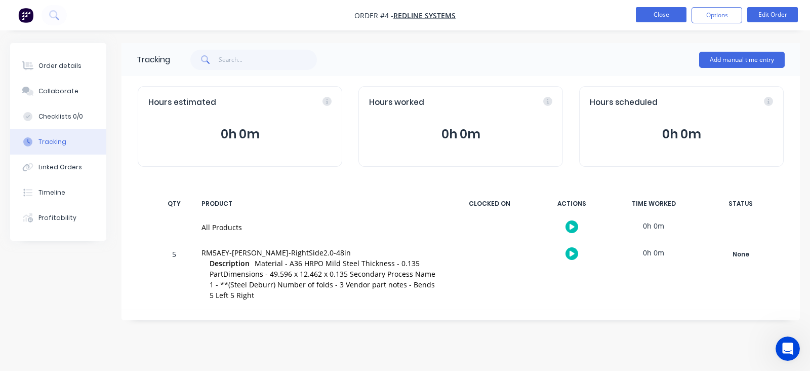
click at [652, 18] on button "Close" at bounding box center [661, 14] width 51 height 15
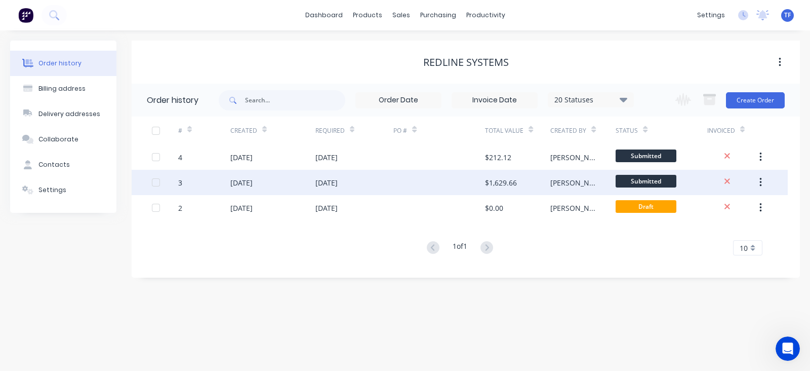
click at [273, 184] on div "[DATE]" at bounding box center [272, 182] width 85 height 25
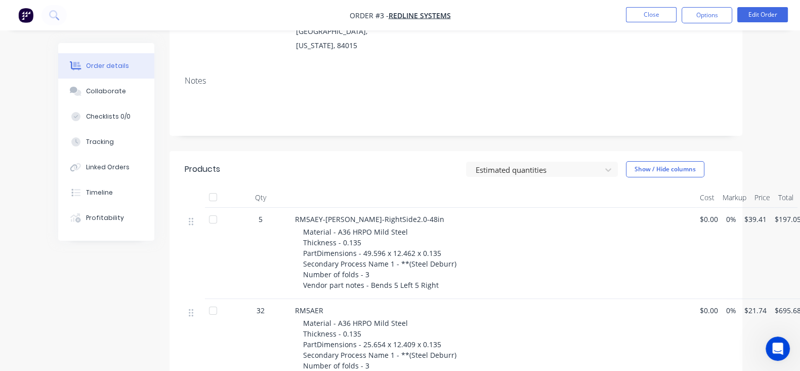
scroll to position [63, 0]
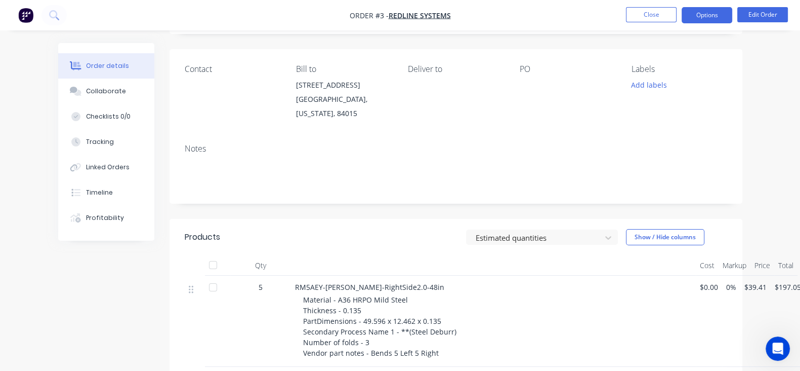
click at [711, 11] on button "Options" at bounding box center [707, 15] width 51 height 16
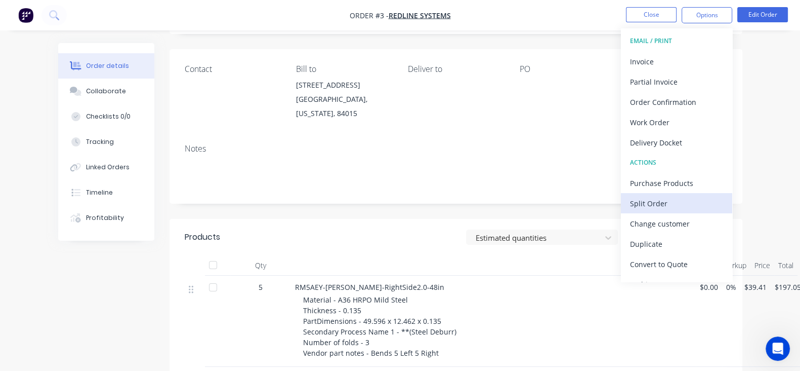
click at [675, 209] on div "Split Order" at bounding box center [676, 203] width 93 height 15
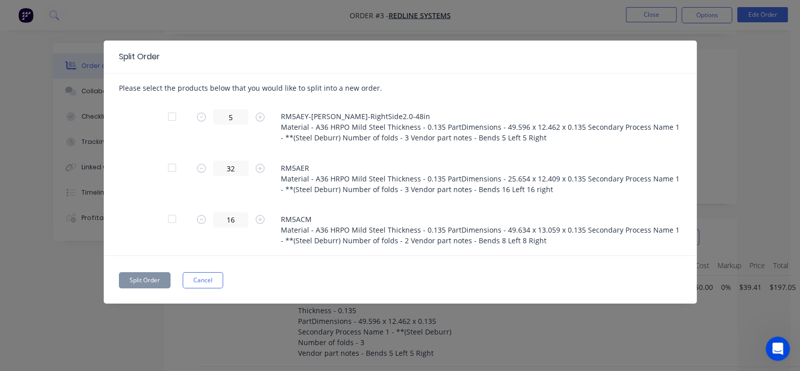
click at [162, 166] on div at bounding box center [172, 167] width 20 height 20
click at [119, 276] on button "Split Order" at bounding box center [145, 280] width 52 height 16
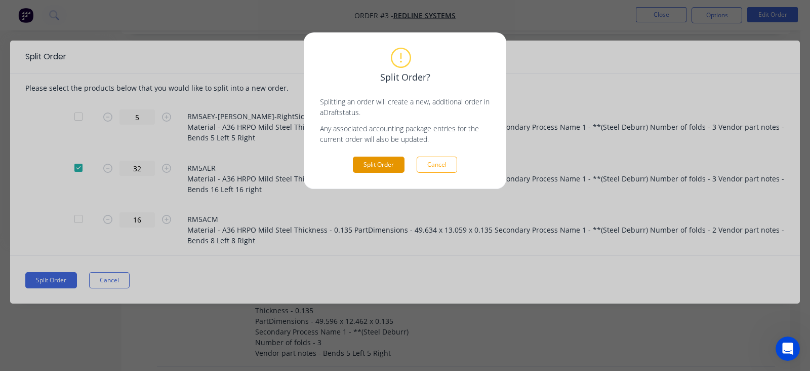
click at [389, 171] on button "Split Order" at bounding box center [379, 164] width 52 height 16
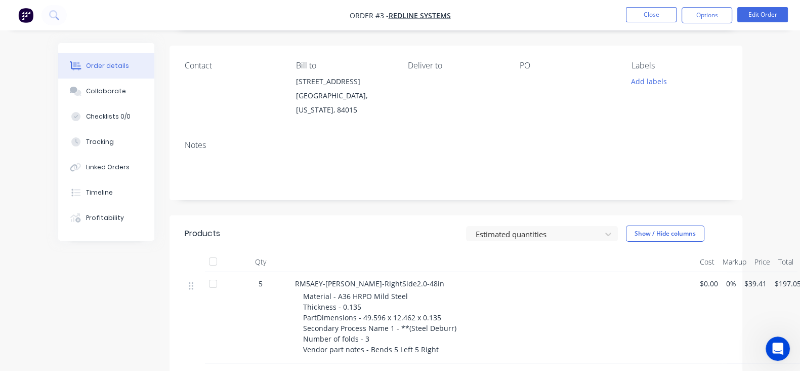
scroll to position [0, 0]
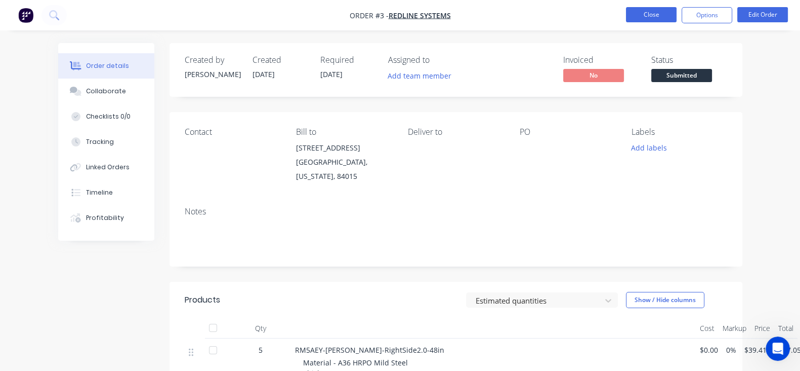
click at [665, 12] on button "Close" at bounding box center [651, 14] width 51 height 15
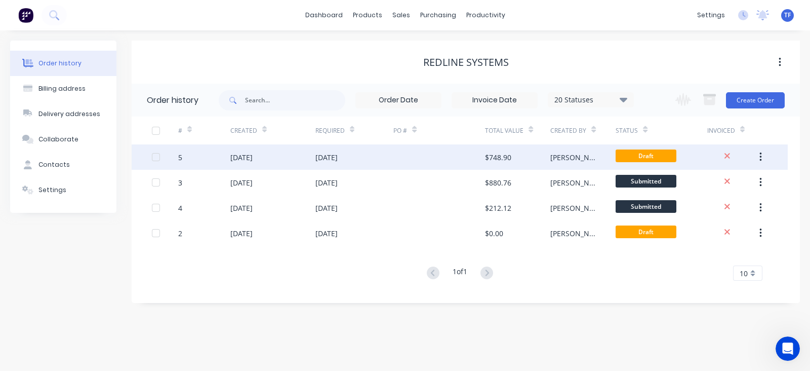
click at [282, 159] on div "[DATE]" at bounding box center [272, 156] width 85 height 25
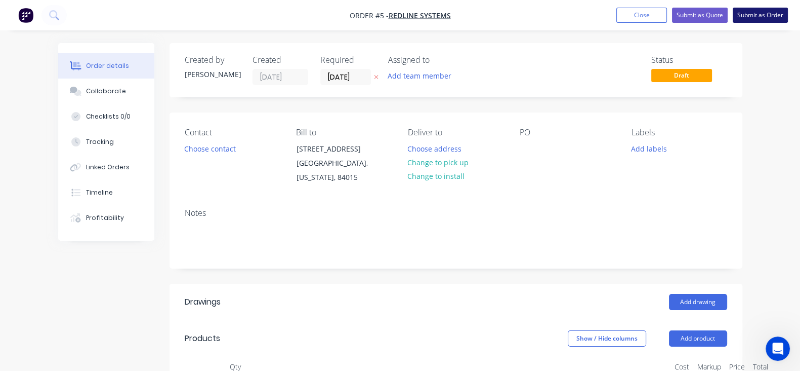
click at [760, 18] on button "Submit as Order" at bounding box center [760, 15] width 55 height 15
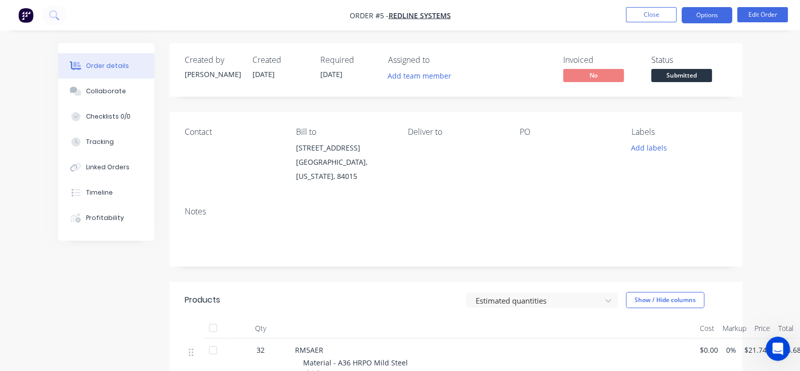
click at [703, 18] on button "Options" at bounding box center [707, 15] width 51 height 16
click at [728, 150] on div "Add labels" at bounding box center [680, 148] width 96 height 14
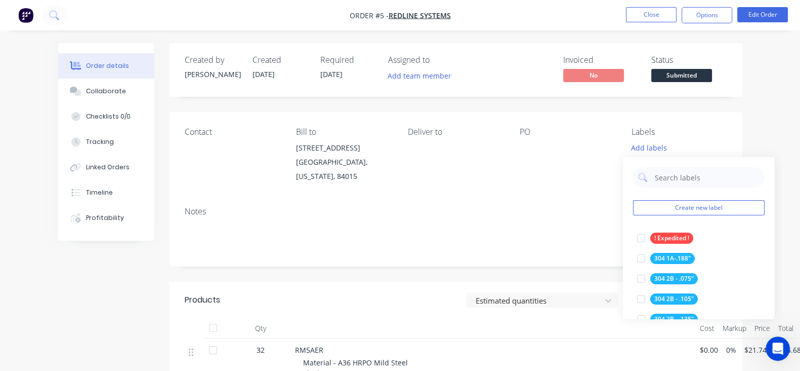
click at [543, 173] on div "Contact Bill to [STREET_ADDRESS][US_STATE] Deliver to PO Labels Add labels" at bounding box center [456, 155] width 573 height 87
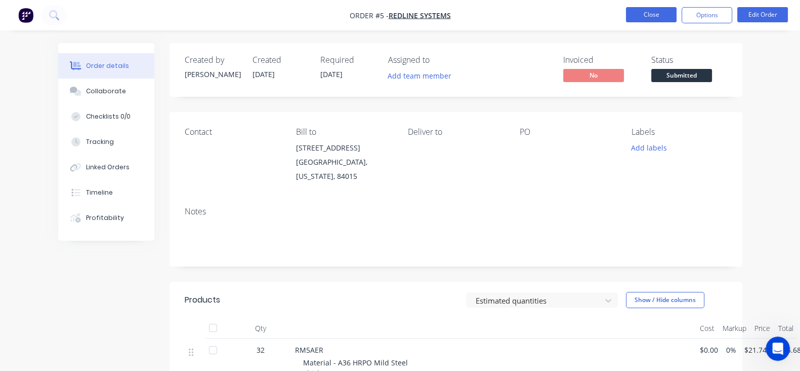
click at [643, 21] on button "Close" at bounding box center [651, 14] width 51 height 15
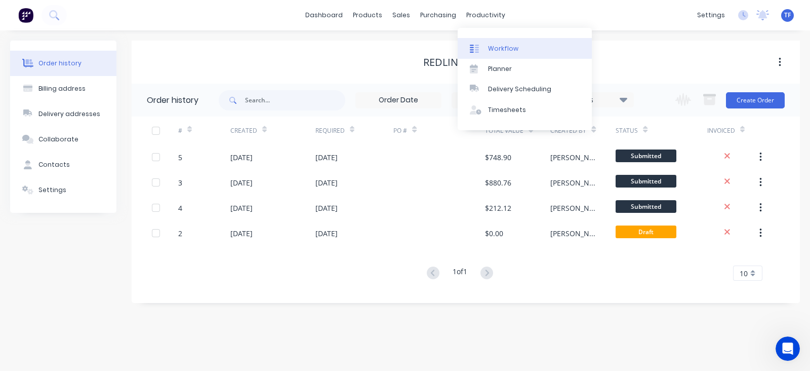
click at [481, 45] on div at bounding box center [477, 48] width 15 height 9
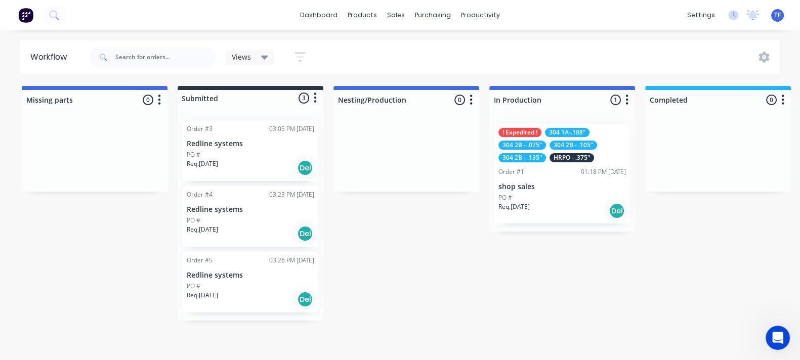
click at [266, 217] on div "PO #" at bounding box center [251, 220] width 128 height 9
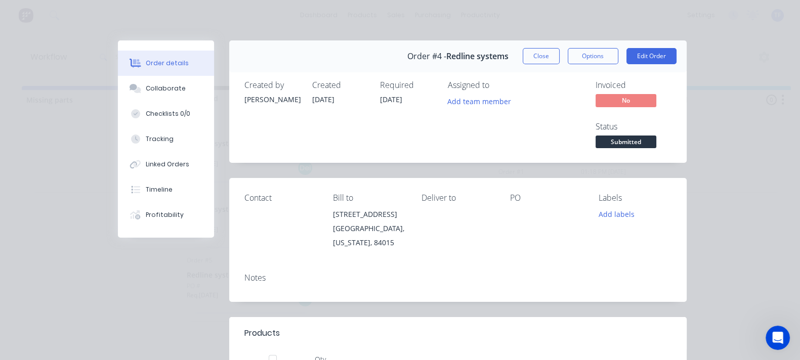
click at [560, 52] on button "Close" at bounding box center [541, 56] width 37 height 16
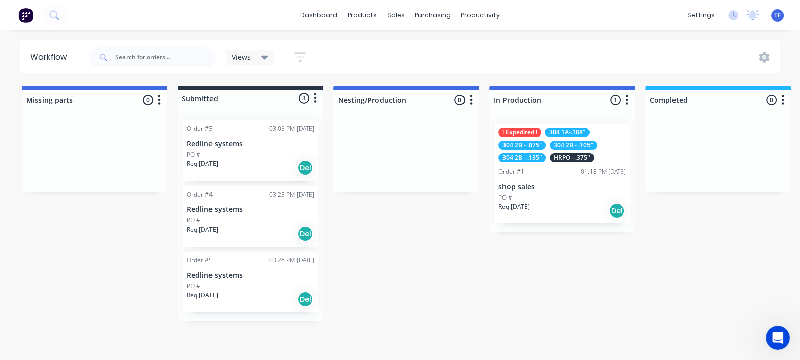
click at [242, 163] on div "Req. [DATE] Del" at bounding box center [251, 167] width 128 height 17
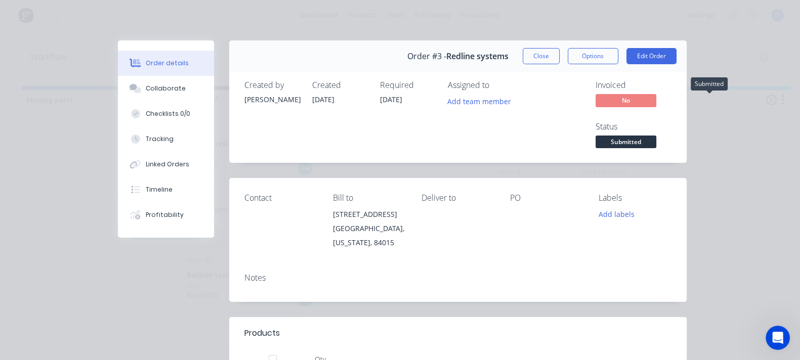
click at [657, 136] on span "Submitted" at bounding box center [626, 142] width 61 height 13
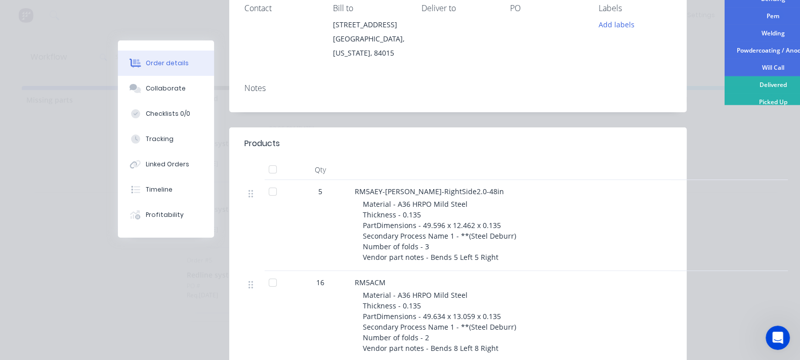
scroll to position [63, 0]
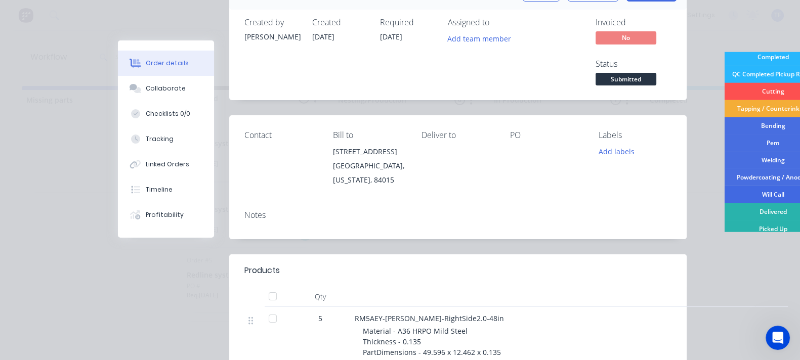
click at [725, 193] on div "Will Call" at bounding box center [774, 194] width 98 height 17
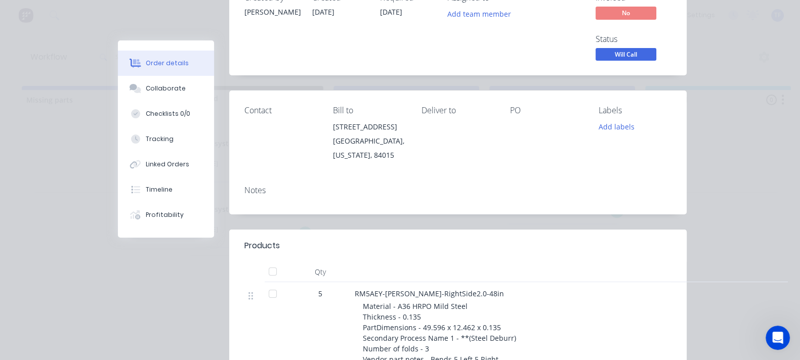
scroll to position [0, 0]
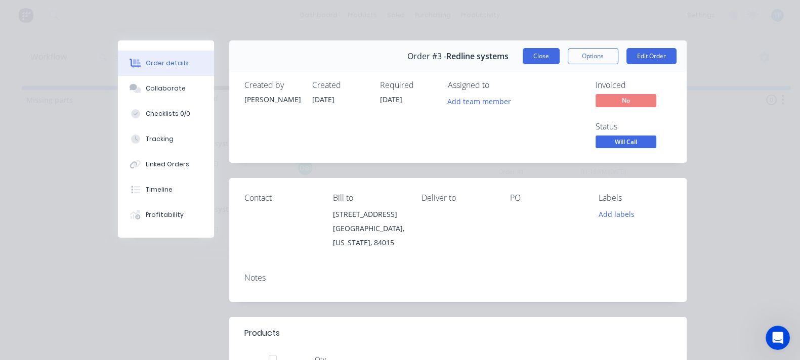
click at [560, 61] on button "Close" at bounding box center [541, 56] width 37 height 16
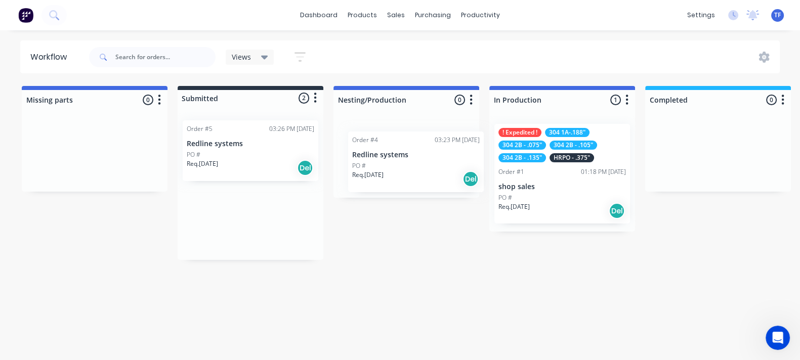
drag, startPoint x: 228, startPoint y: 157, endPoint x: 399, endPoint y: 167, distance: 171.9
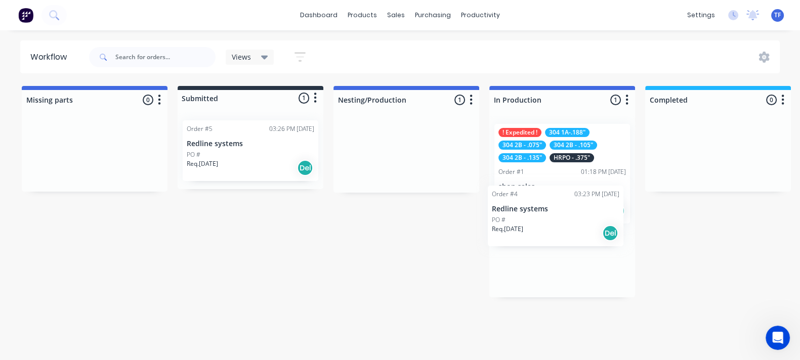
drag, startPoint x: 405, startPoint y: 154, endPoint x: 556, endPoint y: 220, distance: 164.4
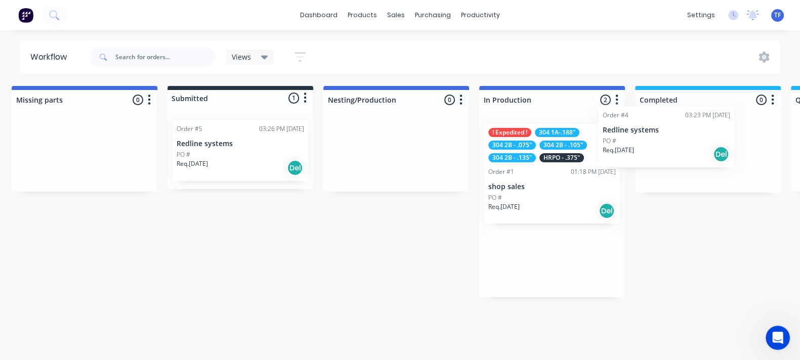
scroll to position [0, 13]
drag, startPoint x: 572, startPoint y: 283, endPoint x: 649, endPoint y: 147, distance: 155.5
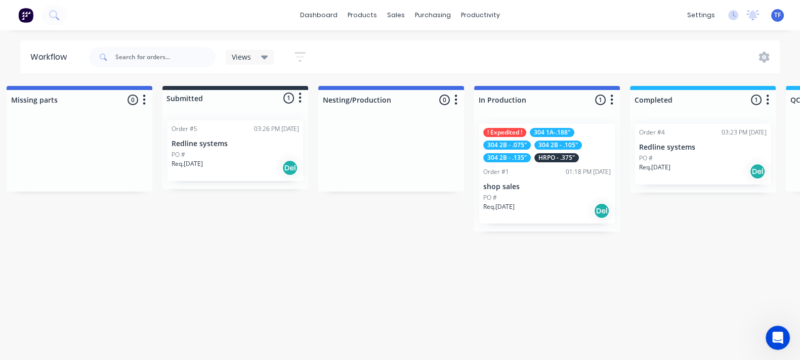
scroll to position [0, 27]
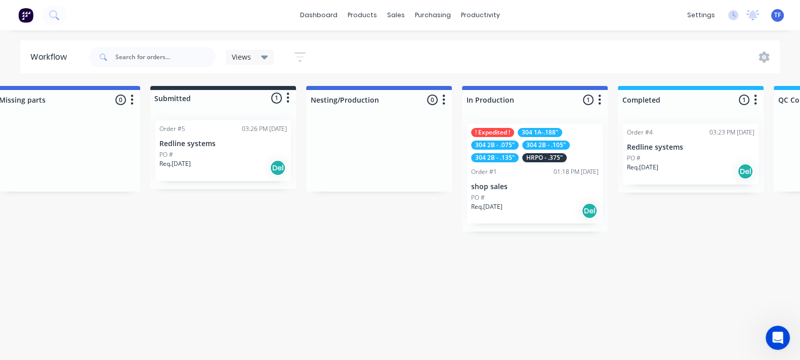
click at [187, 167] on p "Req. [DATE]" at bounding box center [174, 163] width 31 height 9
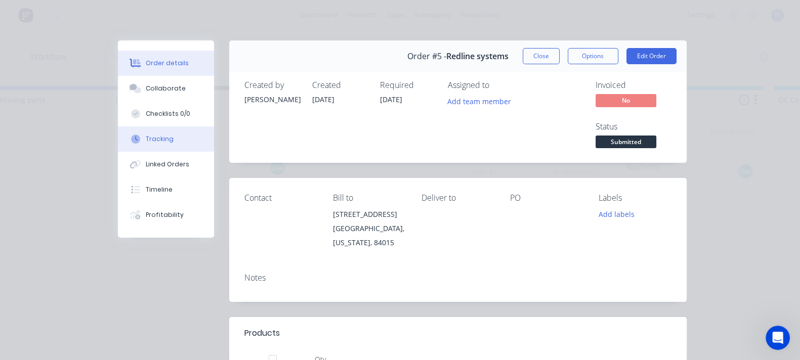
click at [146, 137] on div "Tracking" at bounding box center [160, 139] width 28 height 9
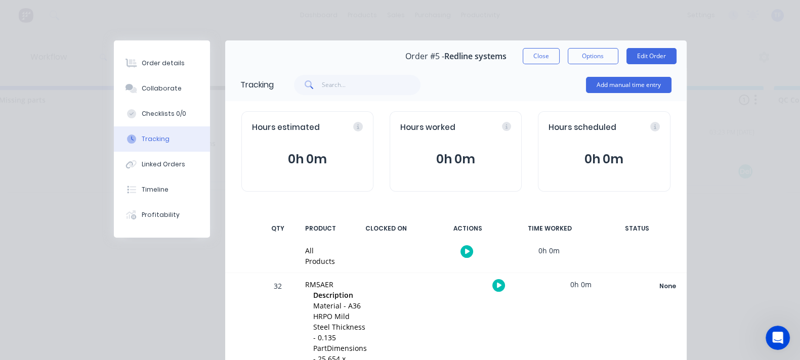
scroll to position [16, 0]
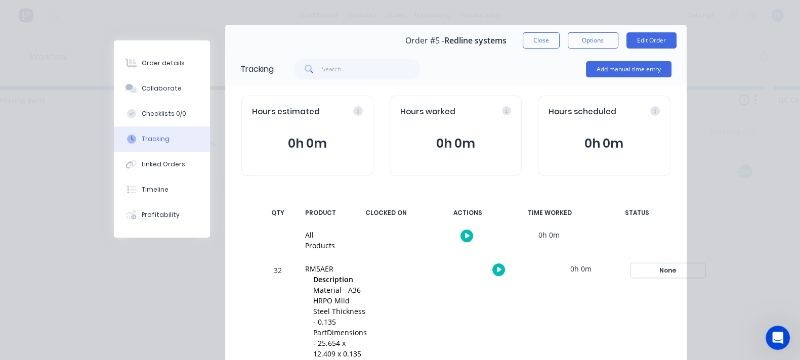
click at [705, 264] on div "None" at bounding box center [668, 270] width 73 height 13
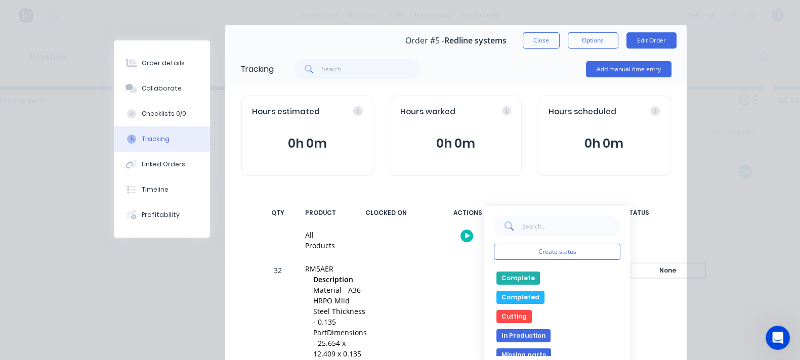
scroll to position [63, 0]
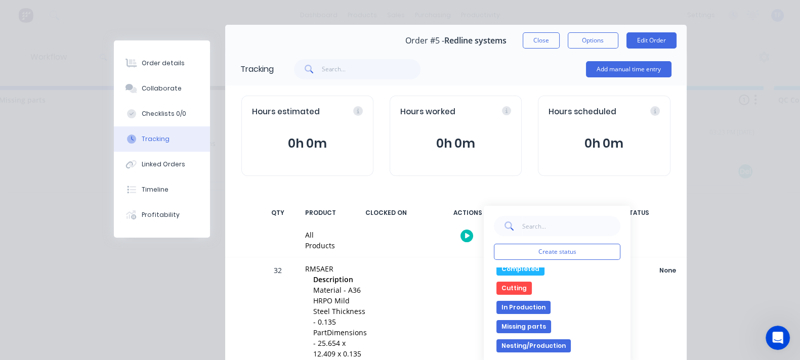
click at [532, 282] on button "Cutting" at bounding box center [514, 288] width 35 height 13
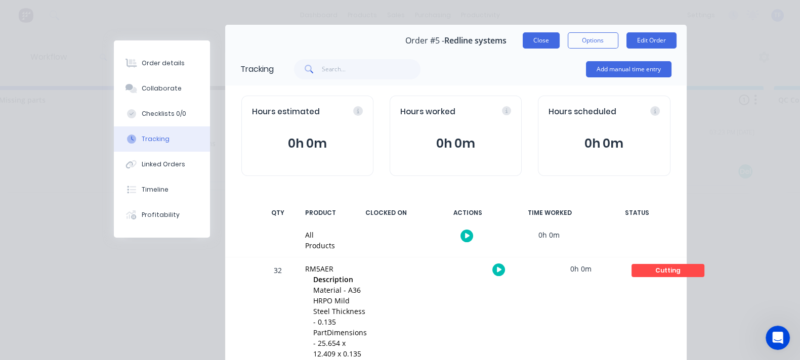
click at [560, 44] on button "Close" at bounding box center [541, 40] width 37 height 16
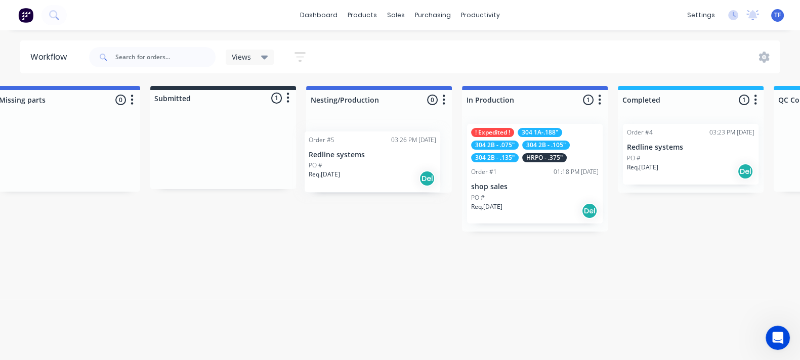
drag, startPoint x: 230, startPoint y: 162, endPoint x: 388, endPoint y: 168, distance: 157.6
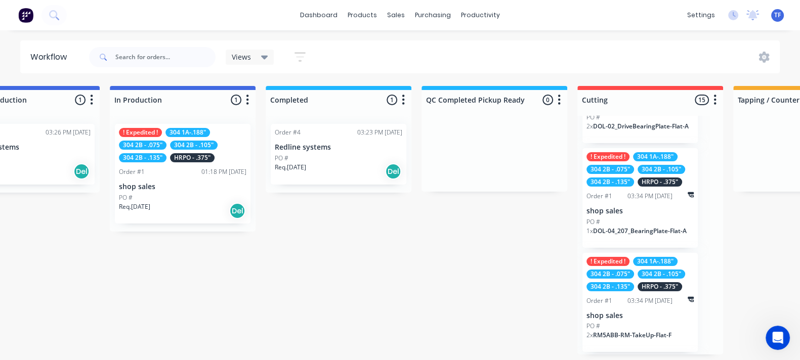
scroll to position [0, 382]
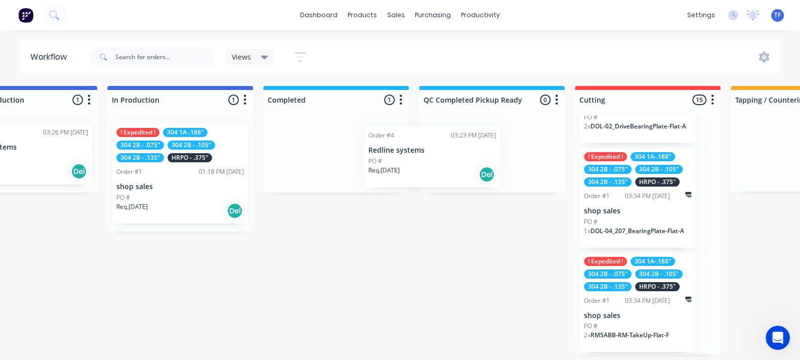
drag, startPoint x: 346, startPoint y: 154, endPoint x: 466, endPoint y: 151, distance: 120.0
click at [460, 156] on div "Missing parts 0 Status colour #4169E1 hex #4169E1 Save Cancel Notifications Ema…" at bounding box center [748, 220] width 2276 height 269
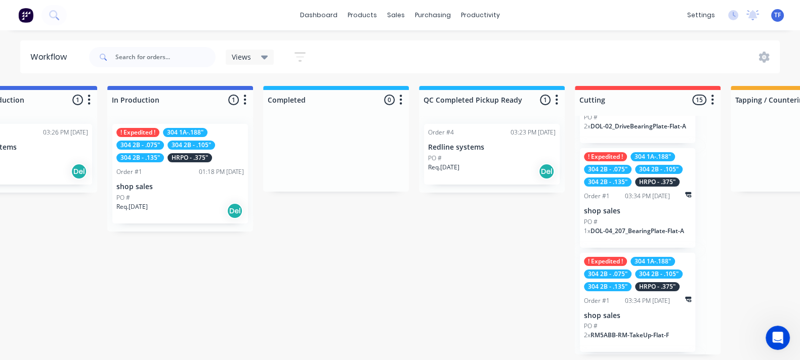
click at [466, 151] on div "Order #4 03:23 PM [DATE] Redline systems PO # Req. [DATE] Del" at bounding box center [492, 154] width 146 height 77
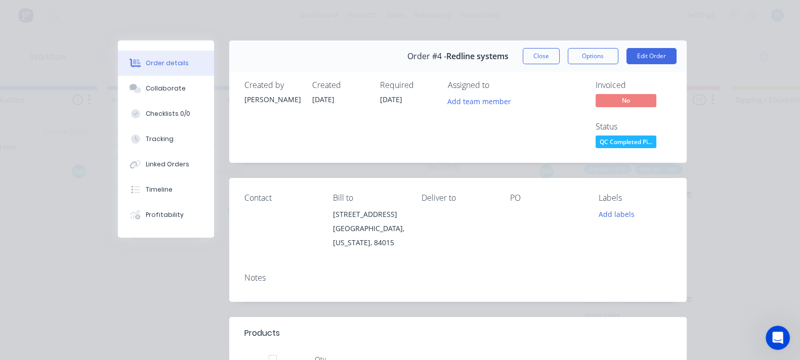
click at [657, 136] on span "QC Completed Pi..." at bounding box center [626, 142] width 61 height 13
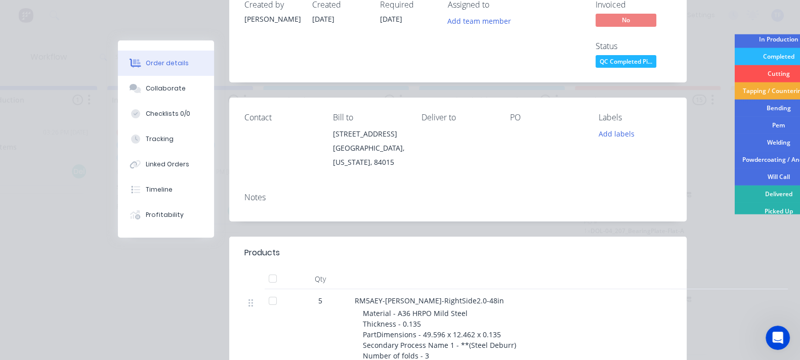
scroll to position [0, 0]
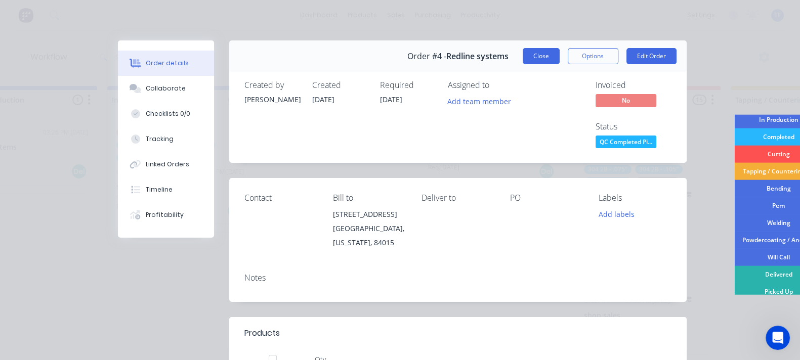
click at [560, 57] on button "Close" at bounding box center [541, 56] width 37 height 16
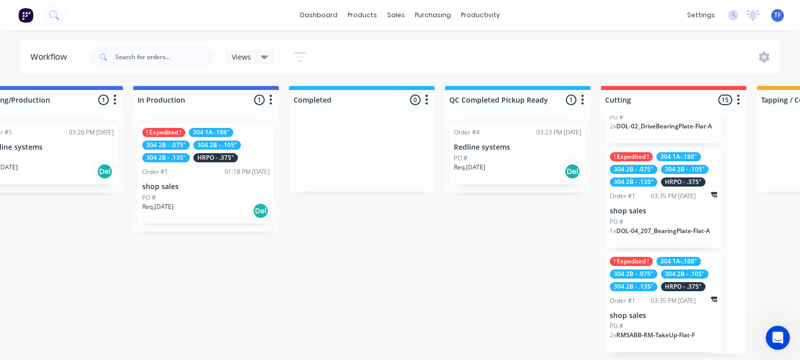
scroll to position [0, 357]
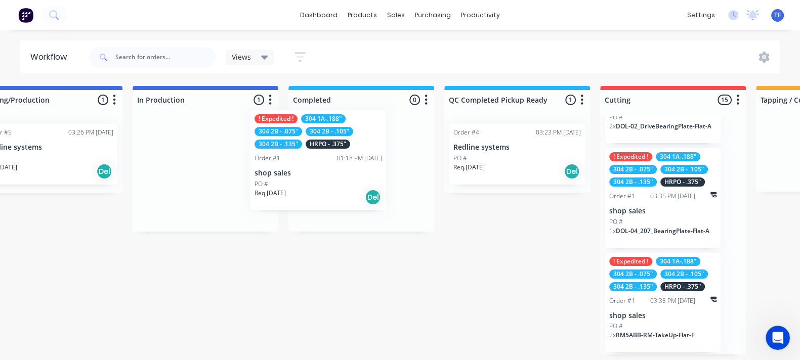
drag, startPoint x: 200, startPoint y: 157, endPoint x: 315, endPoint y: 149, distance: 114.7
click at [315, 149] on div "Missing parts 0 Status colour #4169E1 hex #4169E1 Save Cancel Notifications Ema…" at bounding box center [773, 220] width 2276 height 269
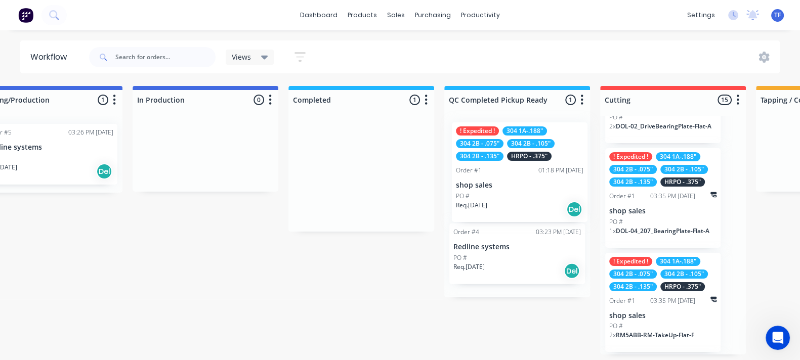
drag, startPoint x: 366, startPoint y: 166, endPoint x: 526, endPoint y: 168, distance: 160.0
click at [526, 168] on div "Missing parts 0 Status colour #4169E1 hex #4169E1 Save Cancel Notifications Ema…" at bounding box center [773, 220] width 2276 height 269
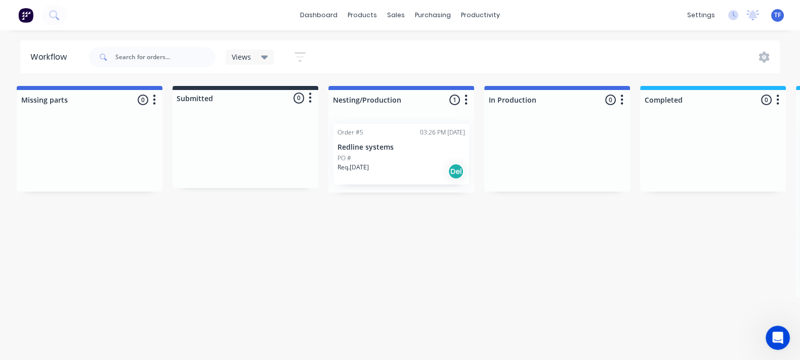
scroll to position [0, 0]
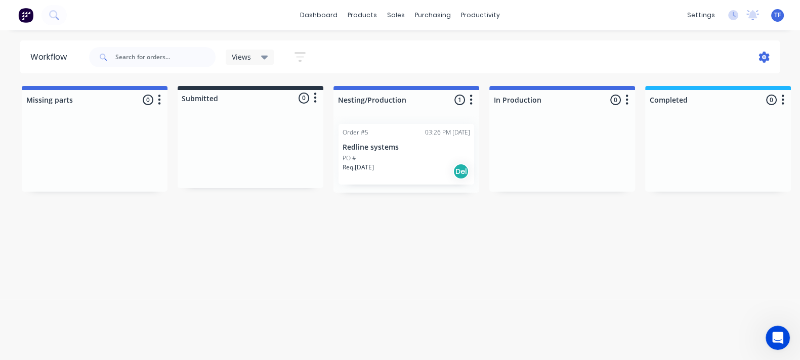
click at [769, 57] on icon at bounding box center [764, 57] width 11 height 11
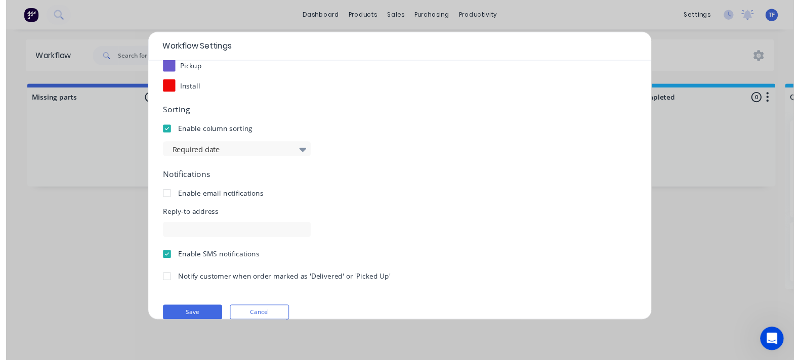
scroll to position [181, 0]
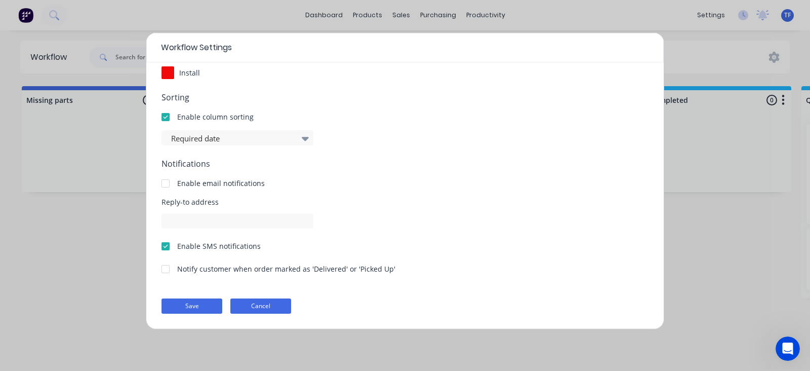
click at [247, 307] on button "Cancel" at bounding box center [260, 305] width 61 height 15
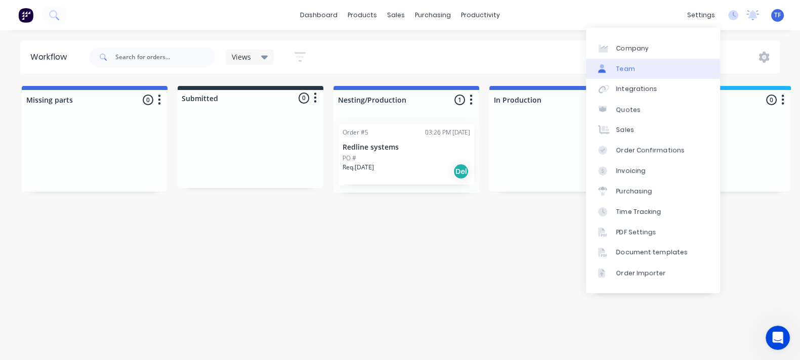
click at [669, 68] on link "Team" at bounding box center [653, 69] width 134 height 20
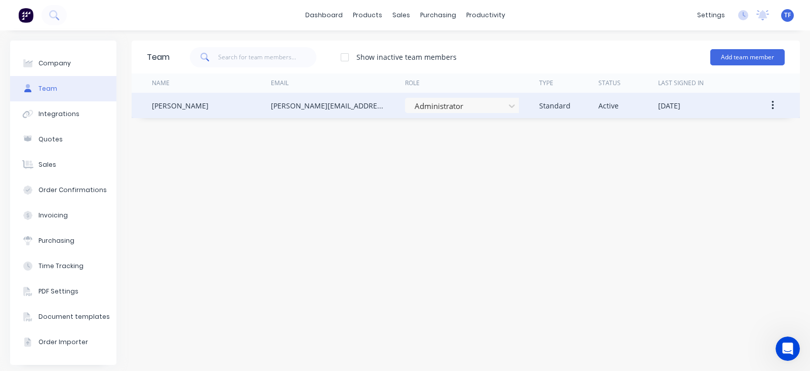
click at [456, 113] on div "Administrator" at bounding box center [472, 105] width 134 height 25
click at [458, 111] on div at bounding box center [457, 106] width 86 height 13
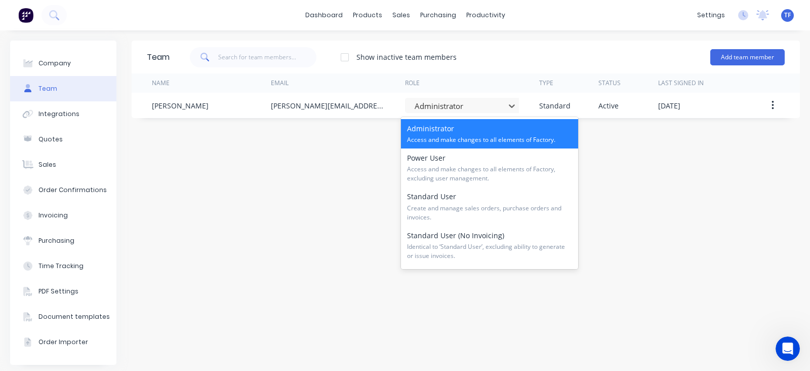
click at [458, 128] on div "Administrator Access and make changes to all elements of Factory." at bounding box center [489, 133] width 177 height 29
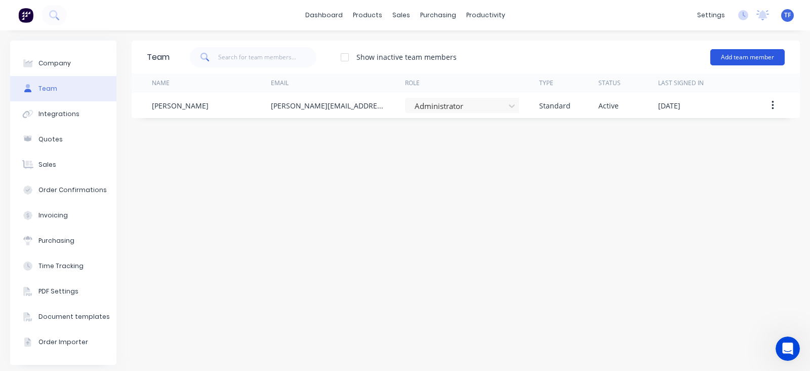
click at [738, 57] on button "Add team member" at bounding box center [747, 57] width 74 height 16
click at [555, 168] on div "Team Show inactive team members Add team member Name Email Role Type Status Las…" at bounding box center [466, 203] width 668 height 324
click at [732, 57] on button "Add team member" at bounding box center [747, 57] width 74 height 16
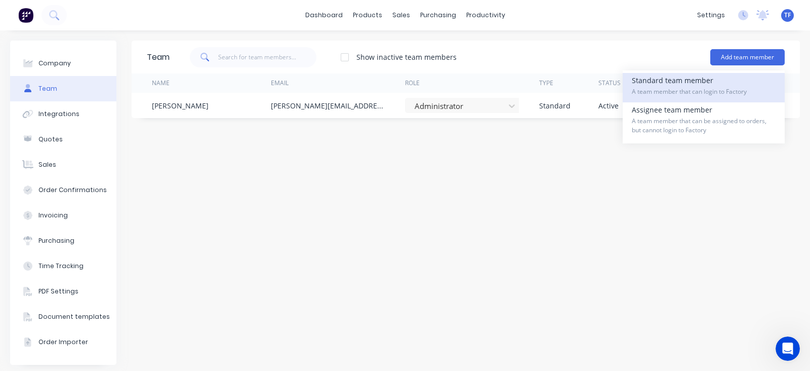
click at [666, 97] on div "Standard team member A team member that can login to Factory" at bounding box center [704, 87] width 144 height 29
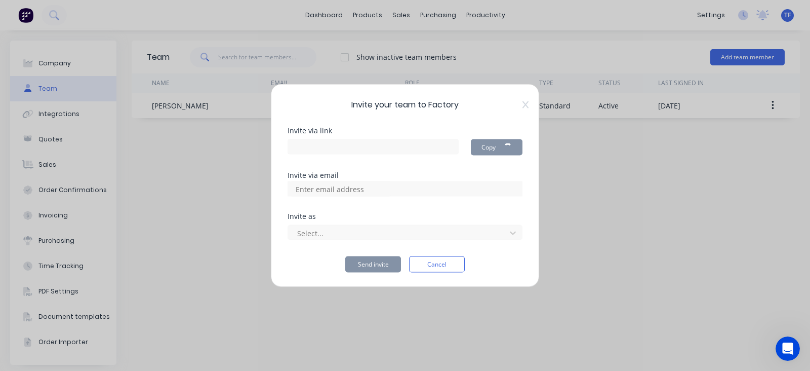
type input "[URL][DOMAIN_NAME]"
click at [354, 193] on input at bounding box center [340, 188] width 101 height 15
click at [448, 262] on button "Cancel" at bounding box center [437, 264] width 56 height 16
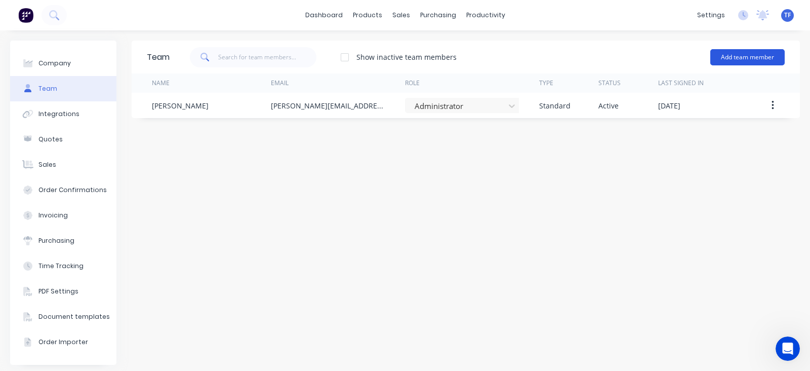
click at [734, 56] on button "Add team member" at bounding box center [747, 57] width 74 height 16
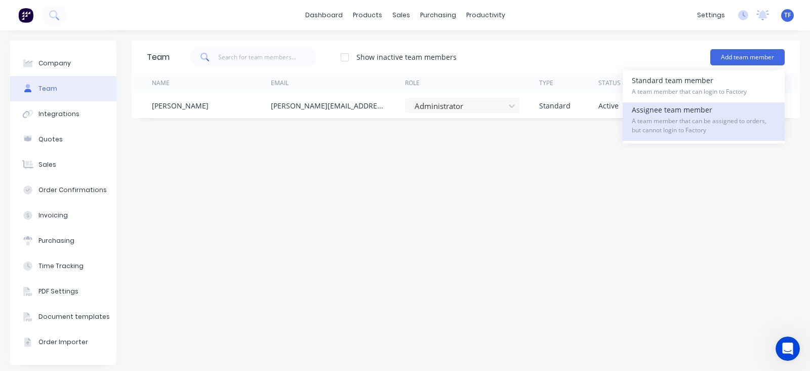
click at [717, 129] on span "A team member that can be assigned to orders, but cannot login to Factory" at bounding box center [704, 125] width 144 height 18
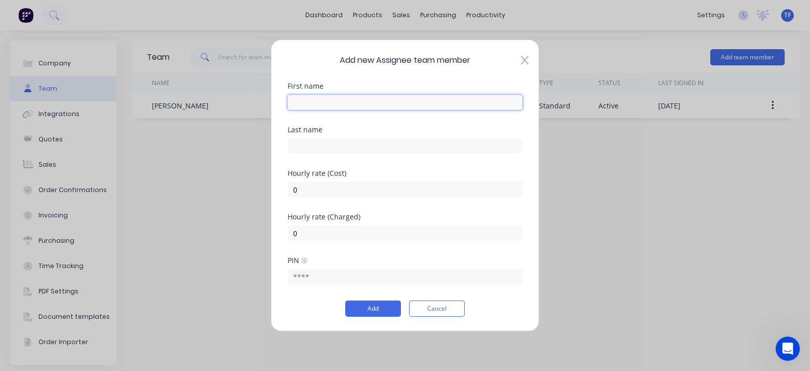
click at [362, 103] on input "text" at bounding box center [405, 102] width 235 height 15
type input "Brain"
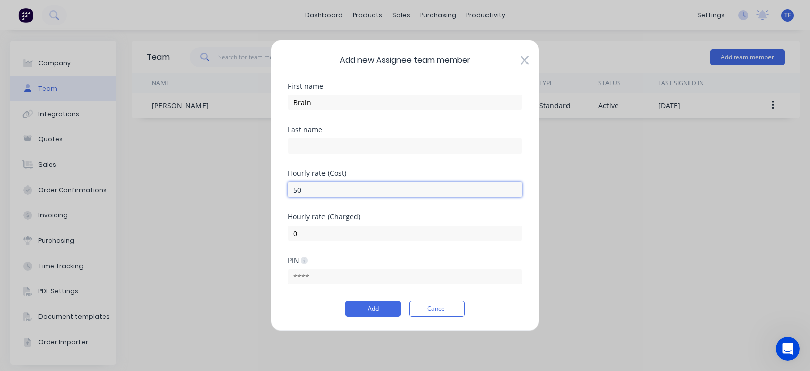
type input "5"
type input "30"
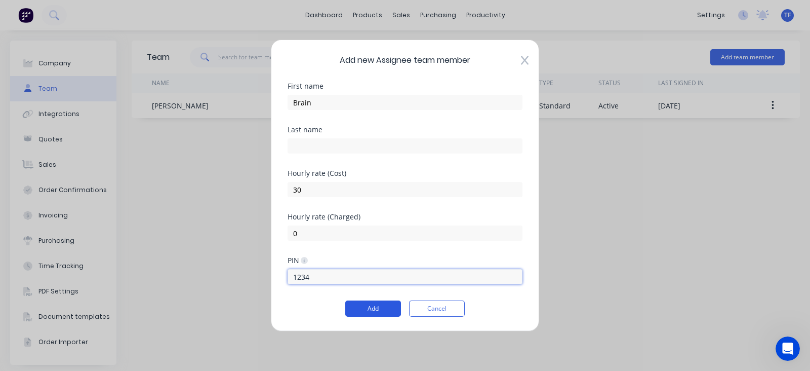
type input "1234"
click at [380, 300] on button "Add" at bounding box center [373, 308] width 56 height 16
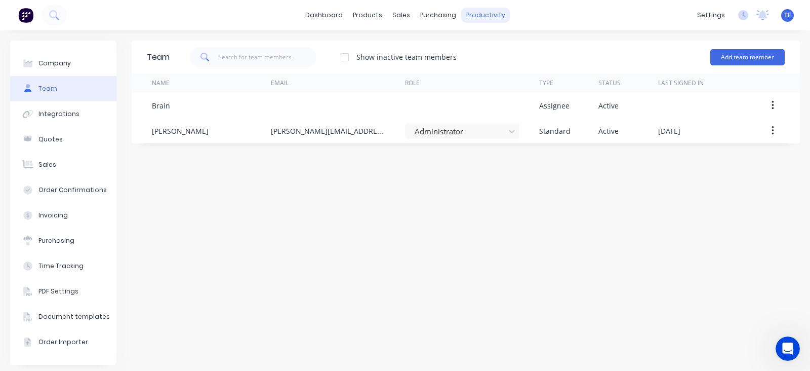
click at [467, 20] on div "productivity" at bounding box center [485, 15] width 49 height 15
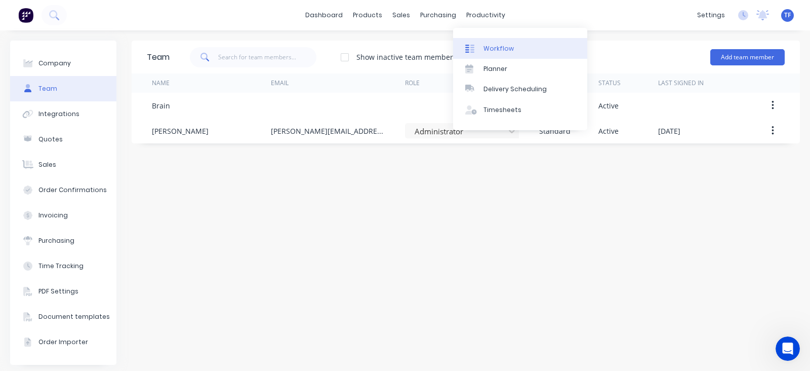
click at [481, 49] on link "Workflow" at bounding box center [520, 48] width 134 height 20
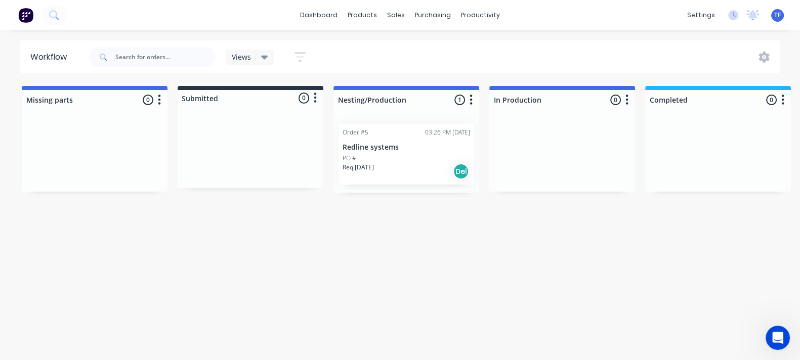
click at [410, 154] on div "PO #" at bounding box center [407, 158] width 128 height 9
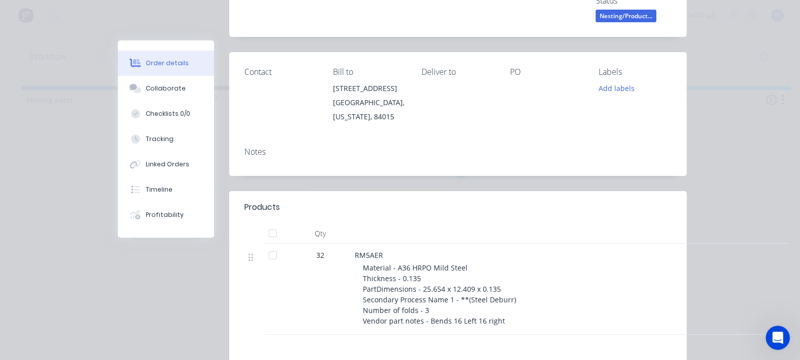
scroll to position [261, 0]
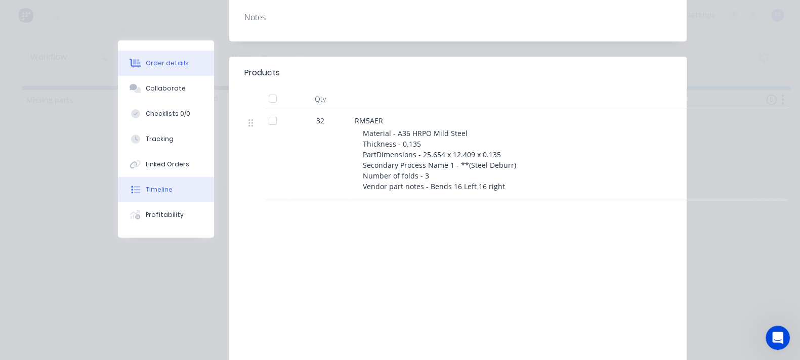
click at [118, 192] on button "Timeline" at bounding box center [166, 189] width 96 height 25
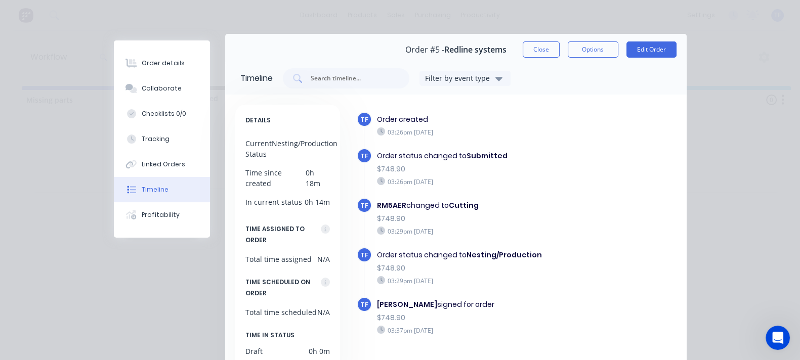
scroll to position [0, 0]
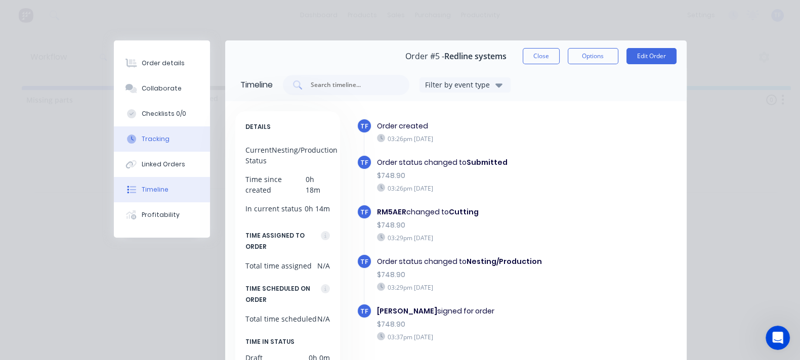
click at [114, 146] on button "Tracking" at bounding box center [162, 139] width 96 height 25
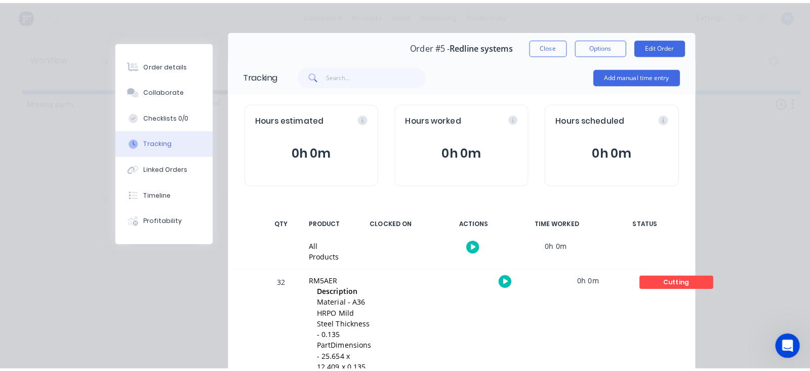
scroll to position [16, 0]
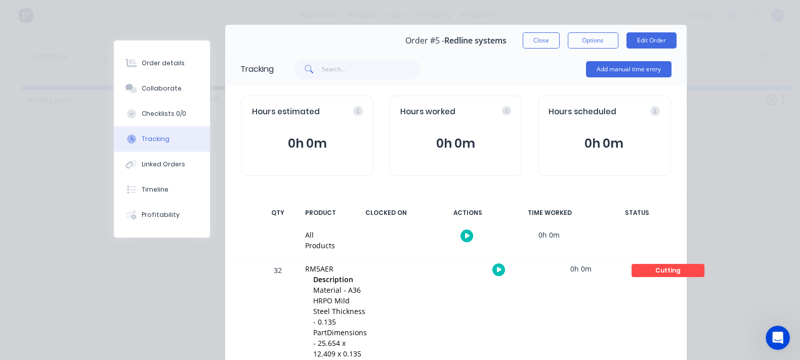
click at [423, 230] on div at bounding box center [385, 240] width 76 height 33
click at [473, 231] on button "button" at bounding box center [467, 236] width 13 height 13
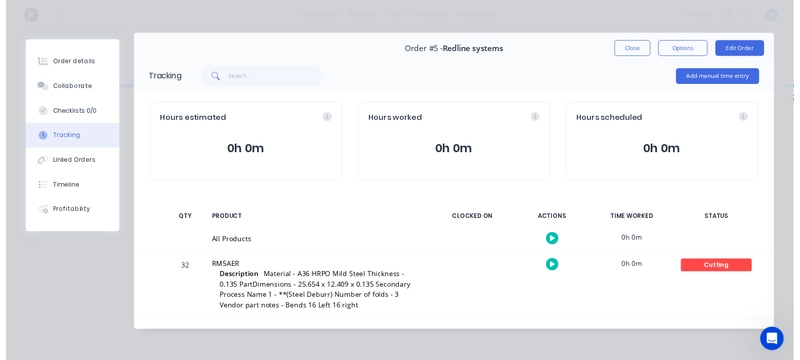
scroll to position [6, 0]
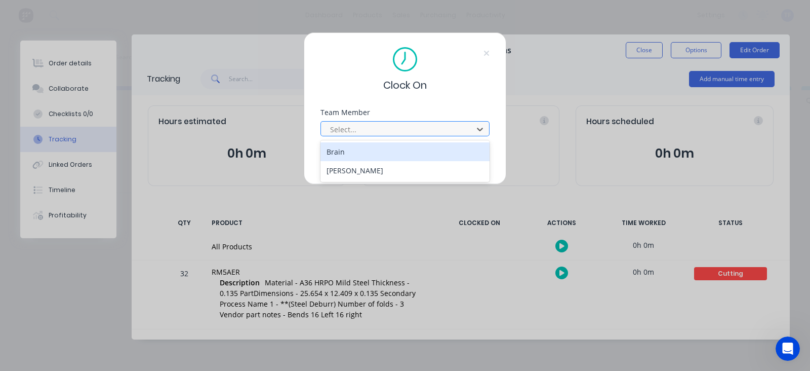
click at [384, 129] on div at bounding box center [398, 129] width 139 height 13
click at [411, 150] on div "Brain" at bounding box center [404, 151] width 169 height 19
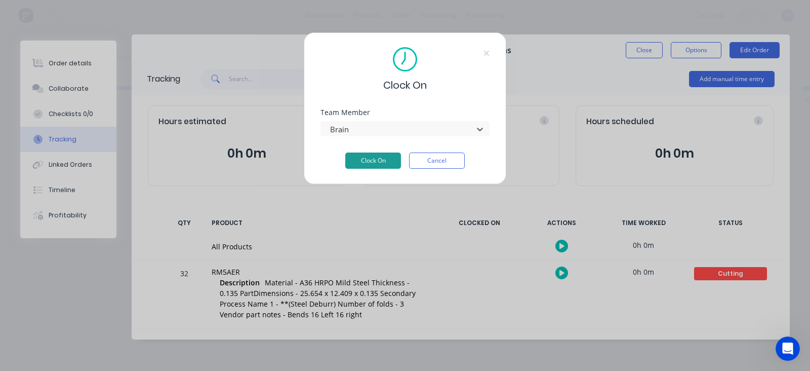
click at [379, 163] on button "Clock On" at bounding box center [373, 160] width 56 height 16
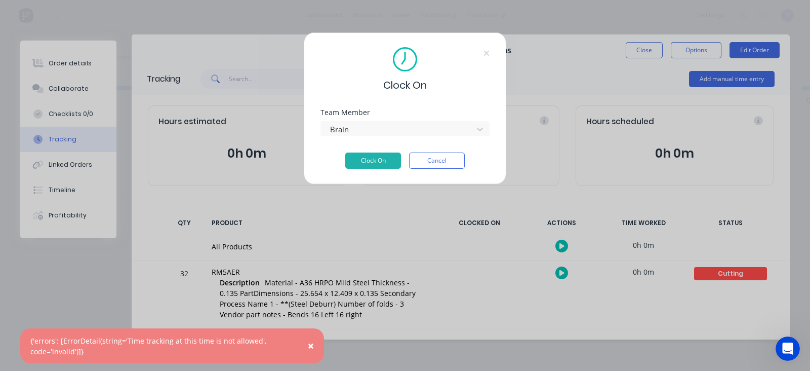
click at [447, 165] on button "Cancel" at bounding box center [437, 160] width 56 height 16
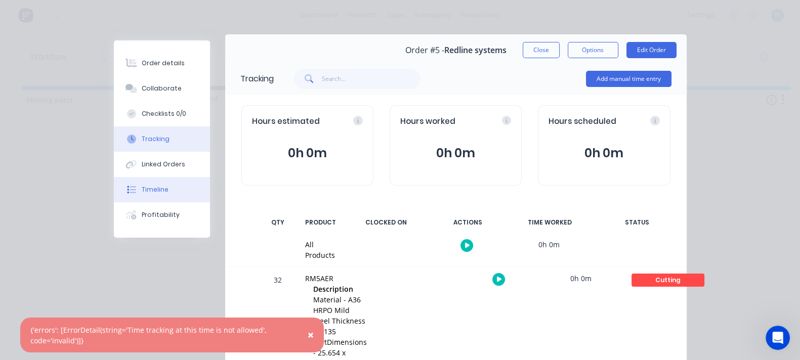
click at [114, 179] on button "Timeline" at bounding box center [162, 189] width 96 height 25
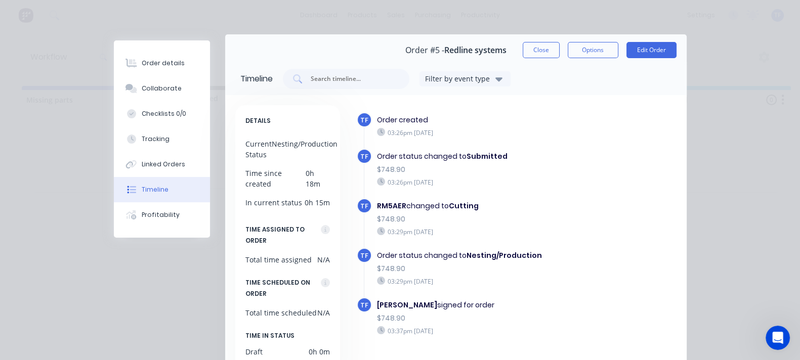
click at [560, 47] on button "Close" at bounding box center [541, 50] width 37 height 16
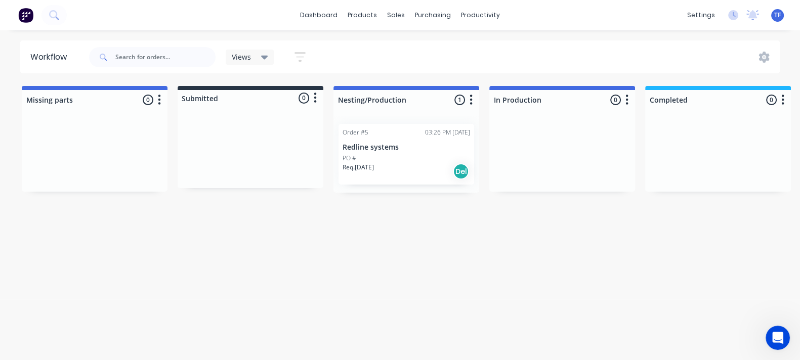
click at [391, 170] on div "Req. [DATE] Del" at bounding box center [407, 171] width 128 height 17
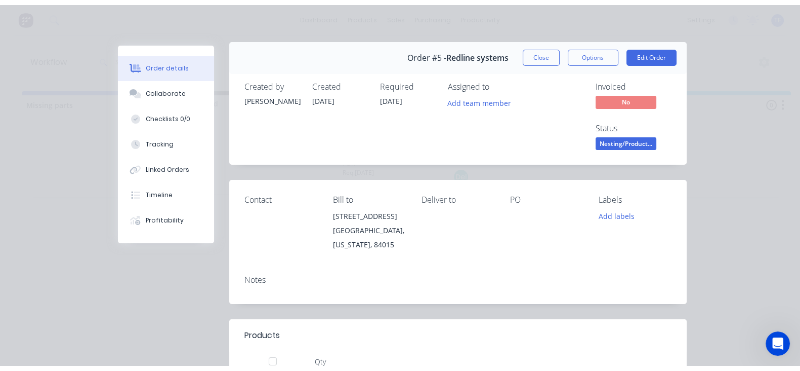
scroll to position [0, 0]
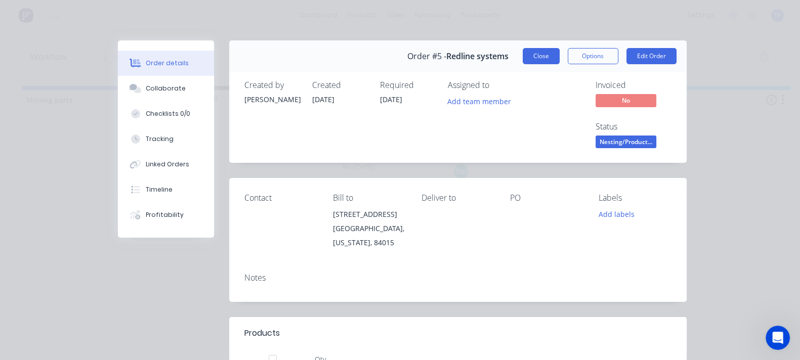
click at [631, 64] on div "Order #5 - Redline systems Close Options Edit Order" at bounding box center [458, 57] width 458 height 32
click at [560, 62] on button "Close" at bounding box center [541, 56] width 37 height 16
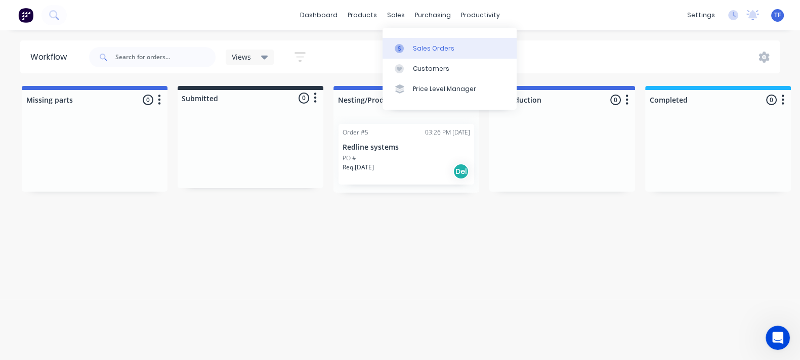
click at [406, 52] on div at bounding box center [402, 48] width 15 height 9
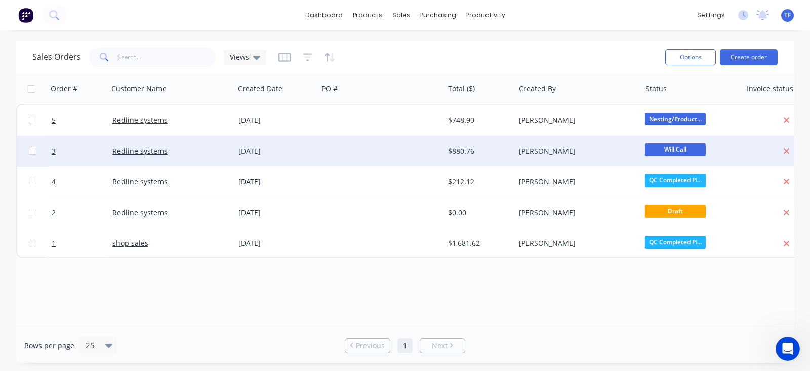
click at [192, 158] on div "Redline systems" at bounding box center [171, 151] width 126 height 30
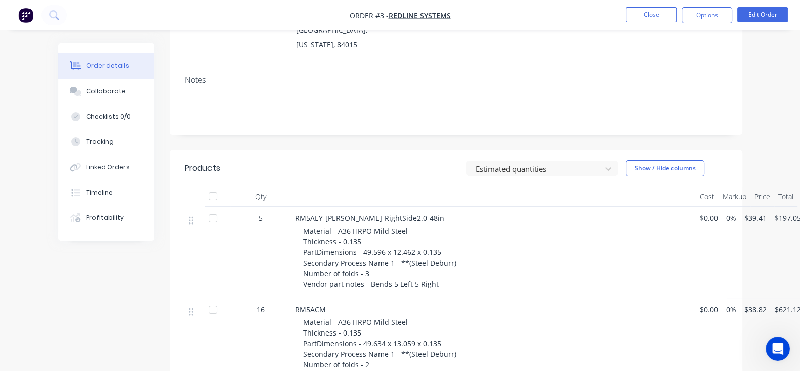
scroll to position [63, 0]
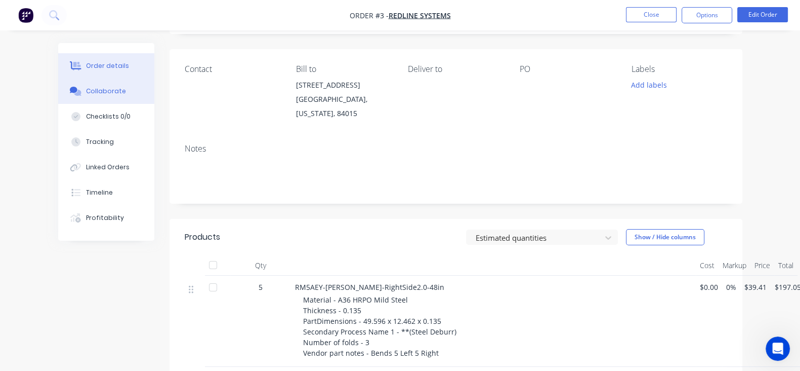
click at [68, 97] on button "Collaborate" at bounding box center [106, 90] width 96 height 25
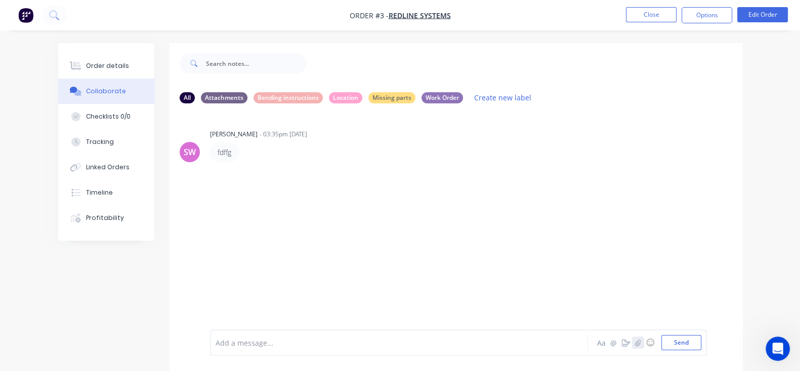
click at [641, 345] on icon "button" at bounding box center [638, 342] width 6 height 7
click at [216, 348] on div "Add a message..." at bounding box center [398, 342] width 365 height 15
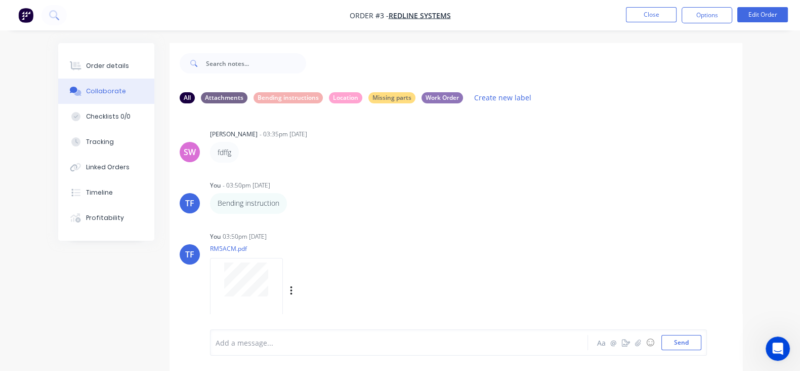
scroll to position [63, 0]
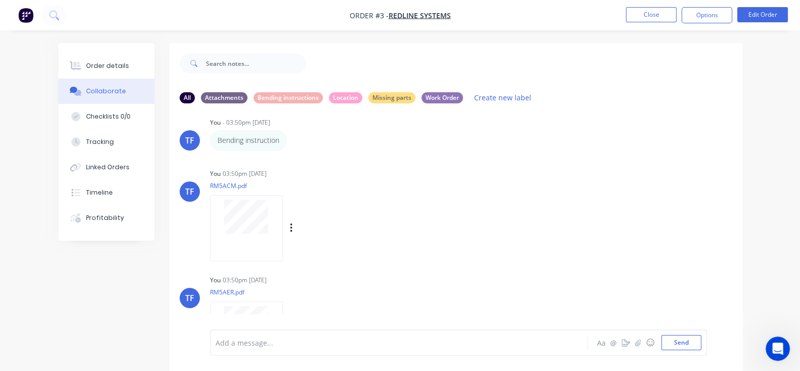
click at [287, 230] on div "Labels Download Delete" at bounding box center [344, 228] width 114 height 15
click at [290, 228] on icon "button" at bounding box center [291, 228] width 3 height 12
click at [301, 236] on button "Labels" at bounding box center [358, 232] width 114 height 23
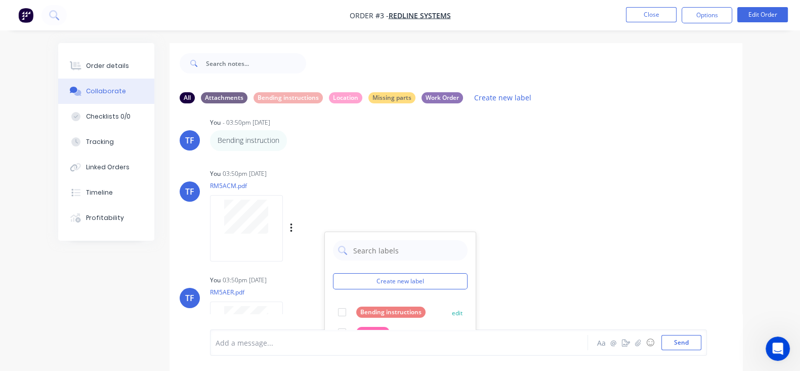
click at [356, 307] on div "Bending instructions" at bounding box center [390, 311] width 69 height 11
click at [514, 224] on div "TF You 03:50pm [DATE] RM5ACM.pdf Labels Download Delete Create new label Bendin…" at bounding box center [456, 211] width 573 height 91
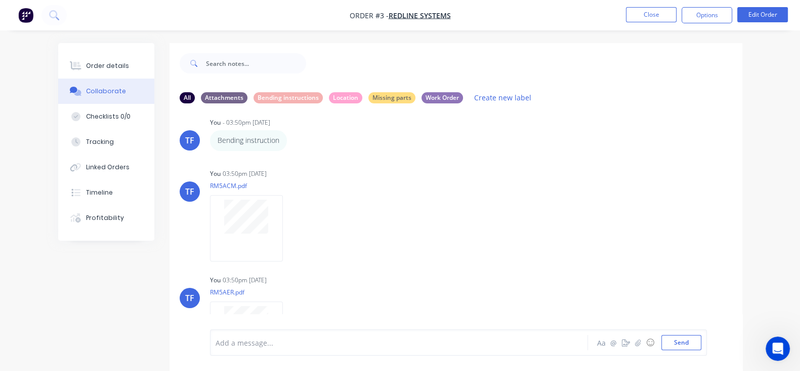
click at [0, 0] on div "Labels Download Delete" at bounding box center [0, 0] width 0 height 0
click at [0, 0] on icon "button" at bounding box center [0, 0] width 0 height 0
click at [0, 0] on button "Labels" at bounding box center [0, 0] width 0 height 0
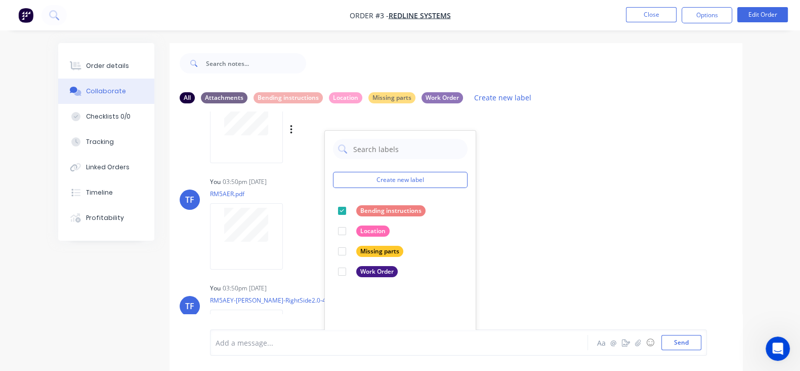
scroll to position [190, 0]
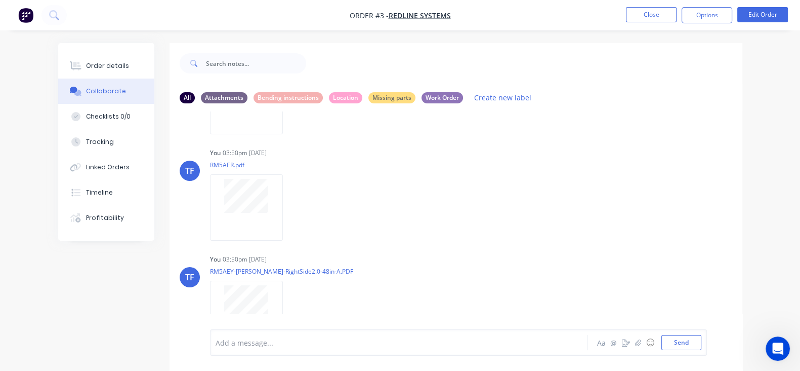
click at [489, 249] on div "TF You 03:50pm [DATE] RM5ACM.pdf Labels Download Delete TF You 03:50pm [DATE] R…" at bounding box center [456, 191] width 573 height 304
click at [248, 303] on div "Labels Download Delete" at bounding box center [303, 314] width 186 height 76
click at [290, 308] on icon "button" at bounding box center [291, 314] width 3 height 12
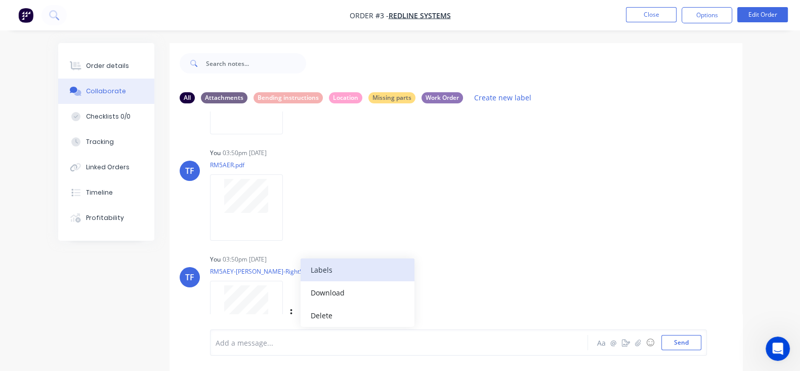
click at [301, 273] on button "Labels" at bounding box center [358, 269] width 114 height 23
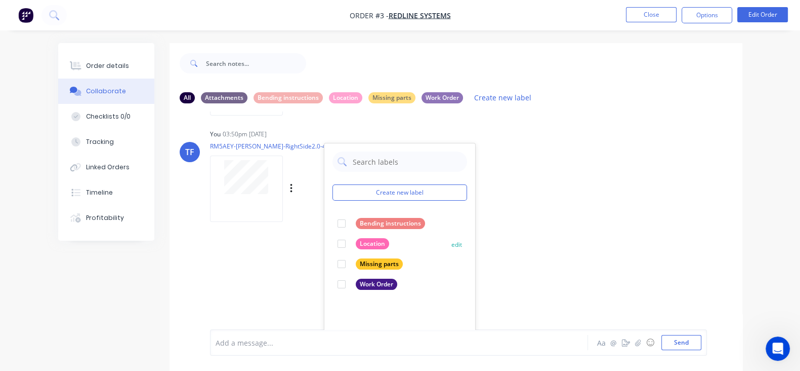
scroll to position [316, 0]
click at [332, 221] on div at bounding box center [342, 222] width 20 height 20
click at [474, 220] on div "SW [PERSON_NAME] - 03:35pm [DATE] fdffg Labels Edit Delete TF You - 03:50pm [DA…" at bounding box center [456, 220] width 573 height 218
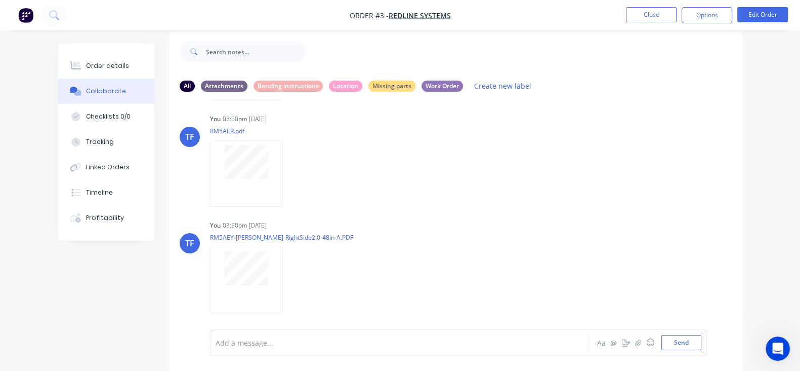
scroll to position [15, 0]
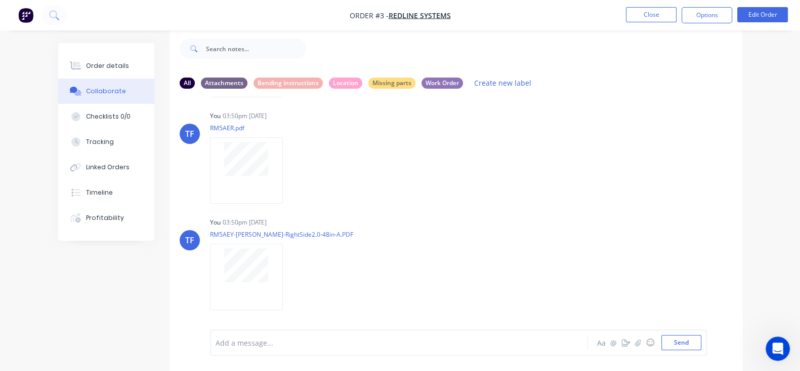
click at [0, 0] on icon "button" at bounding box center [0, 0] width 0 height 0
click at [0, 0] on button "Labels" at bounding box center [0, 0] width 0 height 0
click at [501, 232] on div "TF You 03:50pm [DATE] RM5AEY-[PERSON_NAME]-RightSide2.0-48in-A.PDF Labels Downl…" at bounding box center [456, 260] width 573 height 91
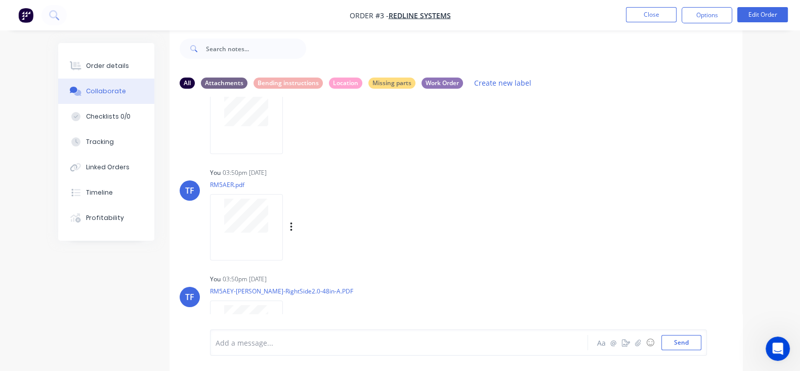
scroll to position [86, 0]
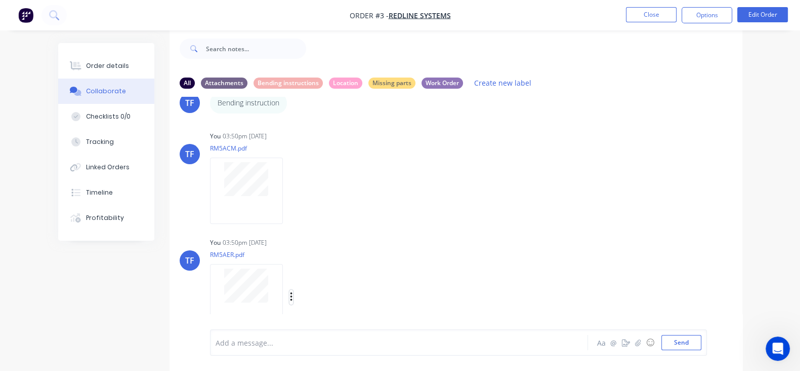
click at [290, 296] on icon "button" at bounding box center [291, 296] width 2 height 9
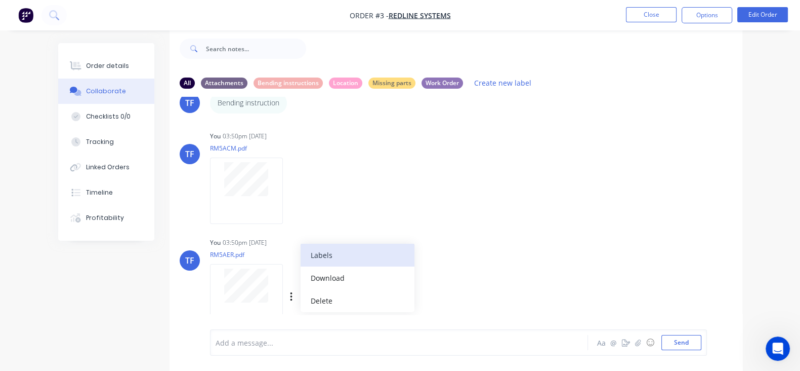
click at [301, 259] on button "Labels" at bounding box center [358, 255] width 114 height 23
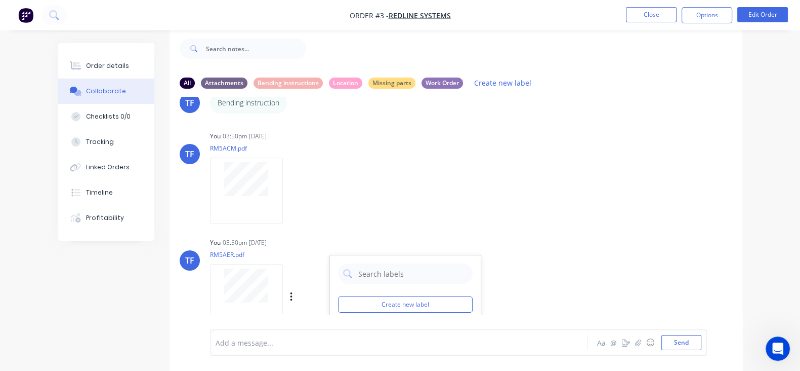
scroll to position [149, 0]
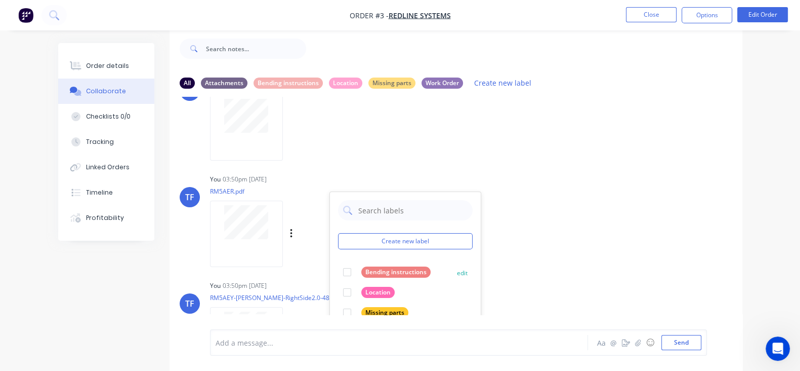
click at [361, 268] on div "Bending instructions" at bounding box center [395, 271] width 69 height 11
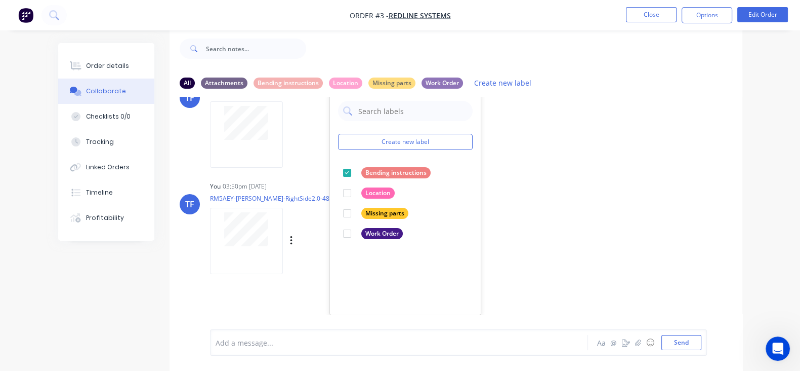
click at [525, 225] on div "TF You 03:50pm [DATE] RM5AEY-[PERSON_NAME]-RightSide2.0-48in-A.PDF Labels Downl…" at bounding box center [456, 224] width 573 height 91
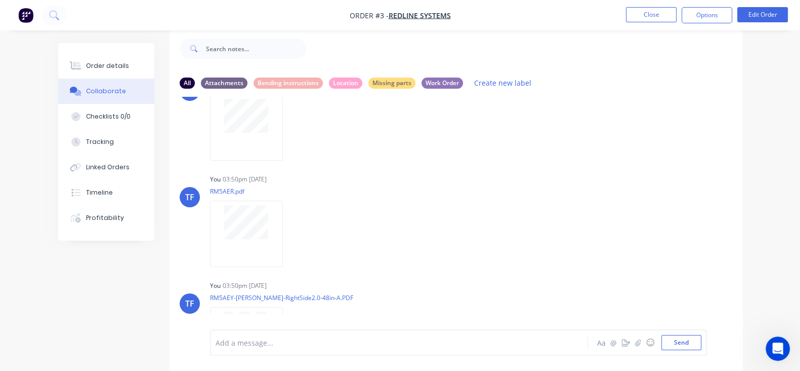
drag, startPoint x: 251, startPoint y: 86, endPoint x: 275, endPoint y: 113, distance: 36.9
click at [254, 87] on div "Bending instructions" at bounding box center [288, 82] width 69 height 11
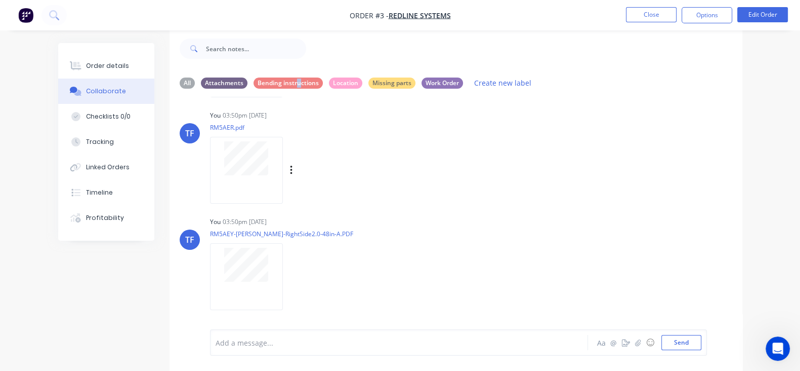
scroll to position [0, 0]
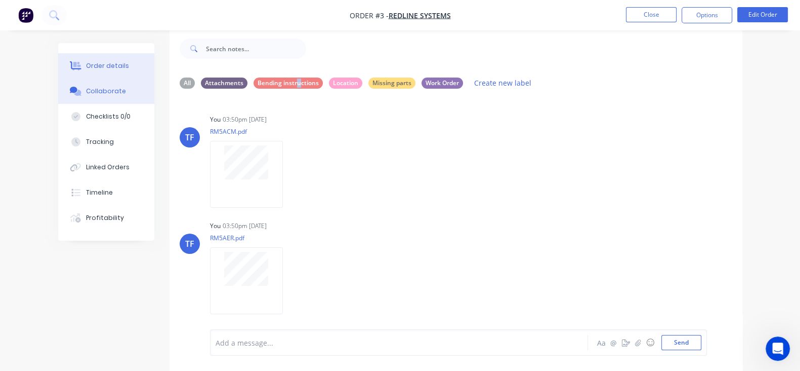
click at [66, 71] on button "Order details" at bounding box center [106, 65] width 96 height 25
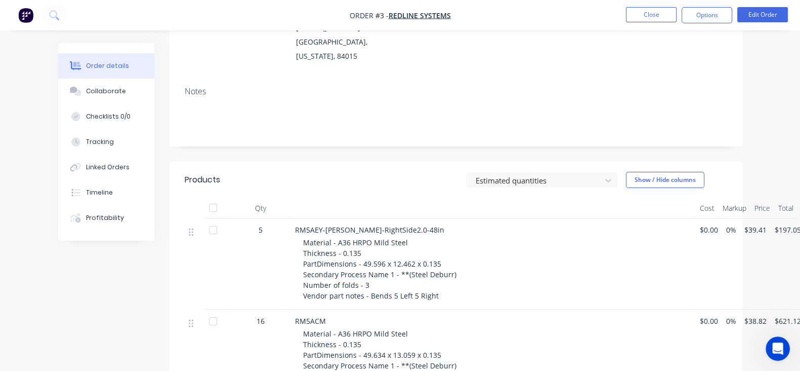
scroll to position [205, 0]
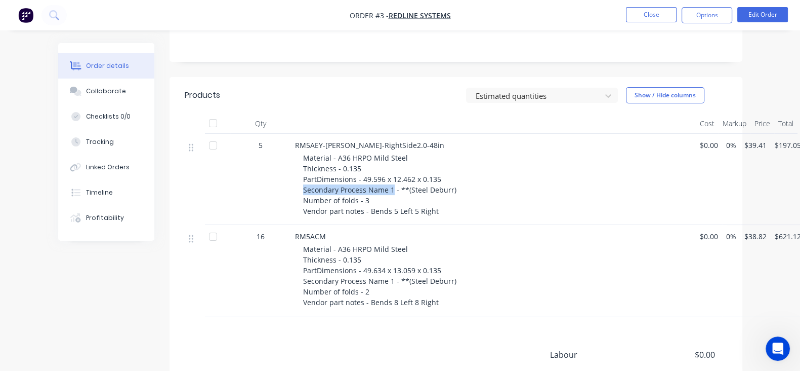
drag, startPoint x: 344, startPoint y: 180, endPoint x: 251, endPoint y: 181, distance: 93.2
click at [291, 181] on div "RM5AEY-[PERSON_NAME]-RightSide2.0-48in Material - A36 HRPO Mild Steel Thickness…" at bounding box center [493, 179] width 405 height 91
drag, startPoint x: 296, startPoint y: 193, endPoint x: 327, endPoint y: 204, distance: 32.2
click at [327, 204] on span "Material - A36 HRPO Mild Steel Thickness - 0.135 PartDimensions - 49.596 x 12.4…" at bounding box center [379, 184] width 153 height 63
click at [440, 192] on div "Material - A36 HRPO Mild Steel Thickness - 0.135 PartDimensions - 49.596 x 12.4…" at bounding box center [497, 184] width 389 height 64
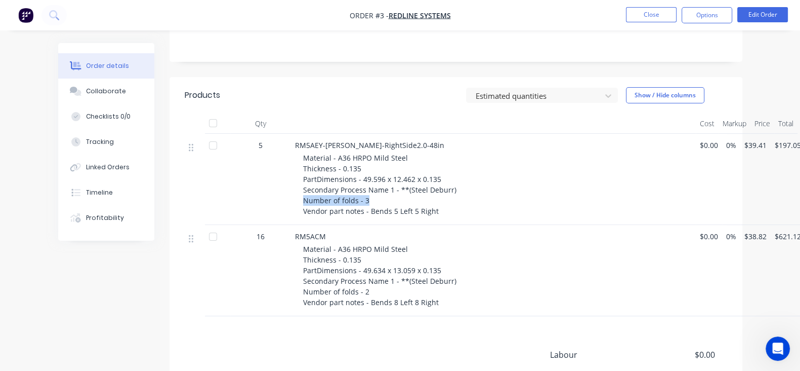
drag, startPoint x: 317, startPoint y: 190, endPoint x: 253, endPoint y: 189, distance: 64.3
click at [291, 189] on div "RM5AEY-[PERSON_NAME]-RightSide2.0-48in Material - A36 HRPO Mild Steel Thickness…" at bounding box center [493, 179] width 405 height 91
click at [315, 194] on div "Material - A36 HRPO Mild Steel Thickness - 0.135 PartDimensions - 49.596 x 12.4…" at bounding box center [497, 184] width 389 height 64
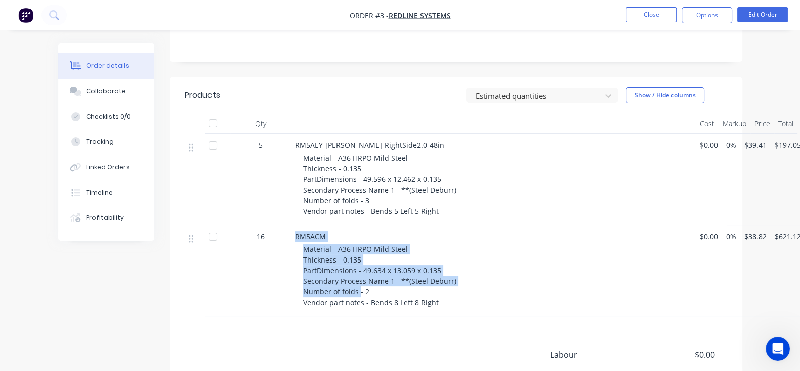
drag, startPoint x: 291, startPoint y: 284, endPoint x: 230, endPoint y: 294, distance: 61.7
click at [230, 294] on div "16 RM5ACM Material - A36 HRPO Mild Steel Thickness - 0.135 PartDimensions - 49.…" at bounding box center [456, 270] width 543 height 91
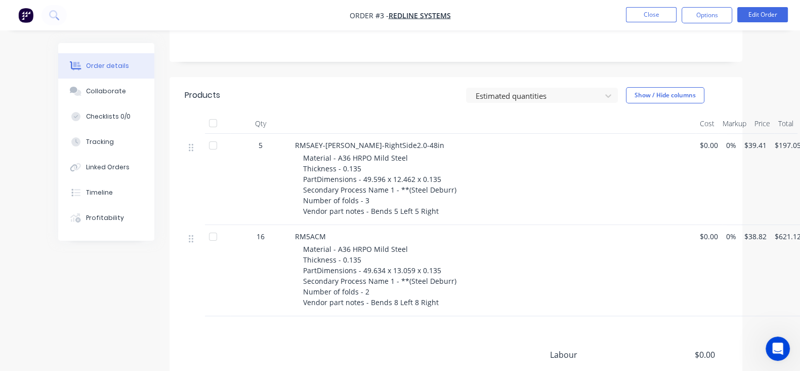
click at [263, 313] on div "Products Estimated quantities Show / Hide columns Qty Cost Markup Price Total 5…" at bounding box center [456, 279] width 573 height 404
drag, startPoint x: 321, startPoint y: 282, endPoint x: 246, endPoint y: 282, distance: 75.9
click at [291, 282] on div "RM5ACM Material - A36 HRPO Mild Steel Thickness - 0.135 PartDimensions - 49.634…" at bounding box center [493, 270] width 405 height 91
